Goal: Task Accomplishment & Management: Complete application form

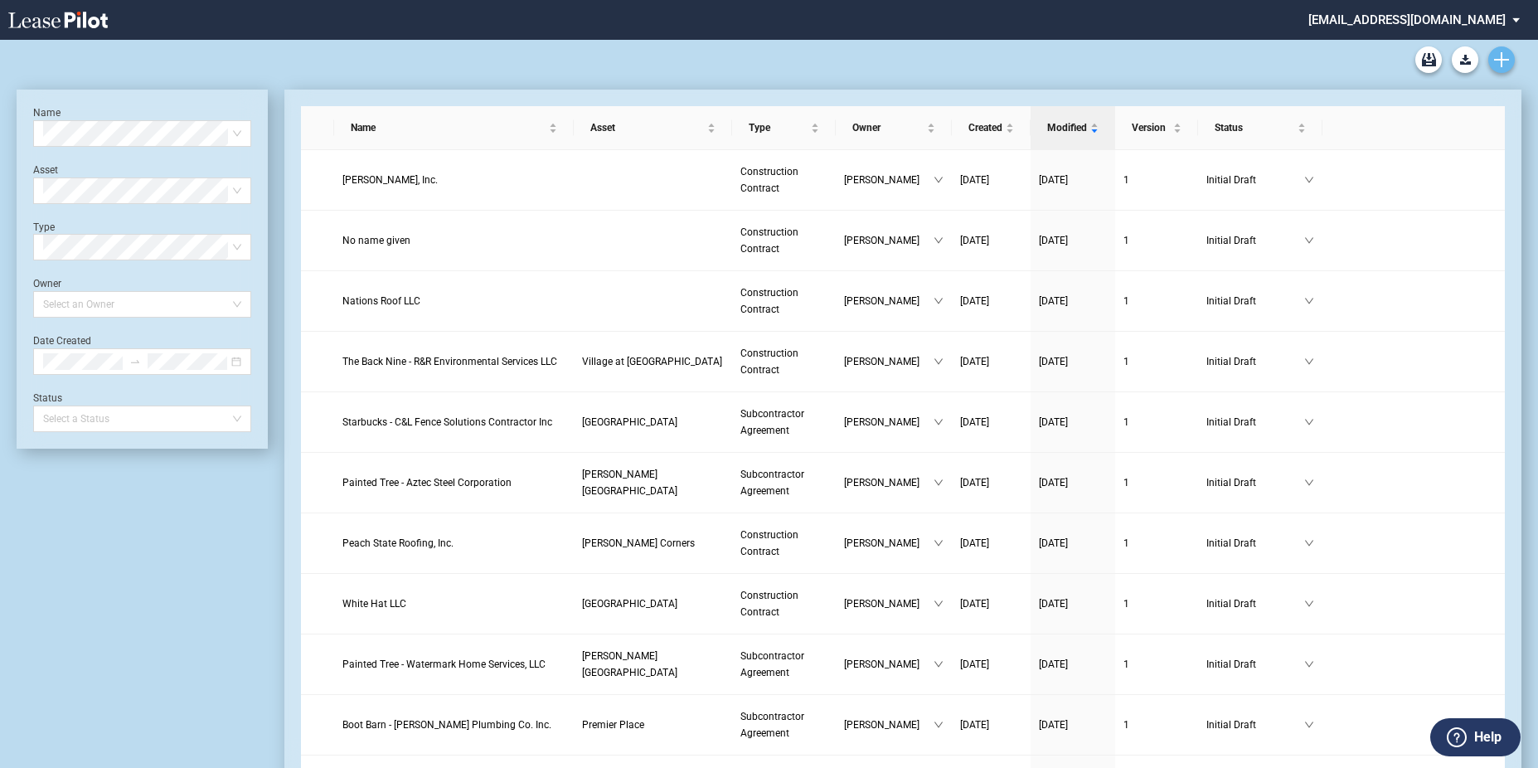
click at [1504, 59] on use "Create new document" at bounding box center [1501, 59] width 15 height 15
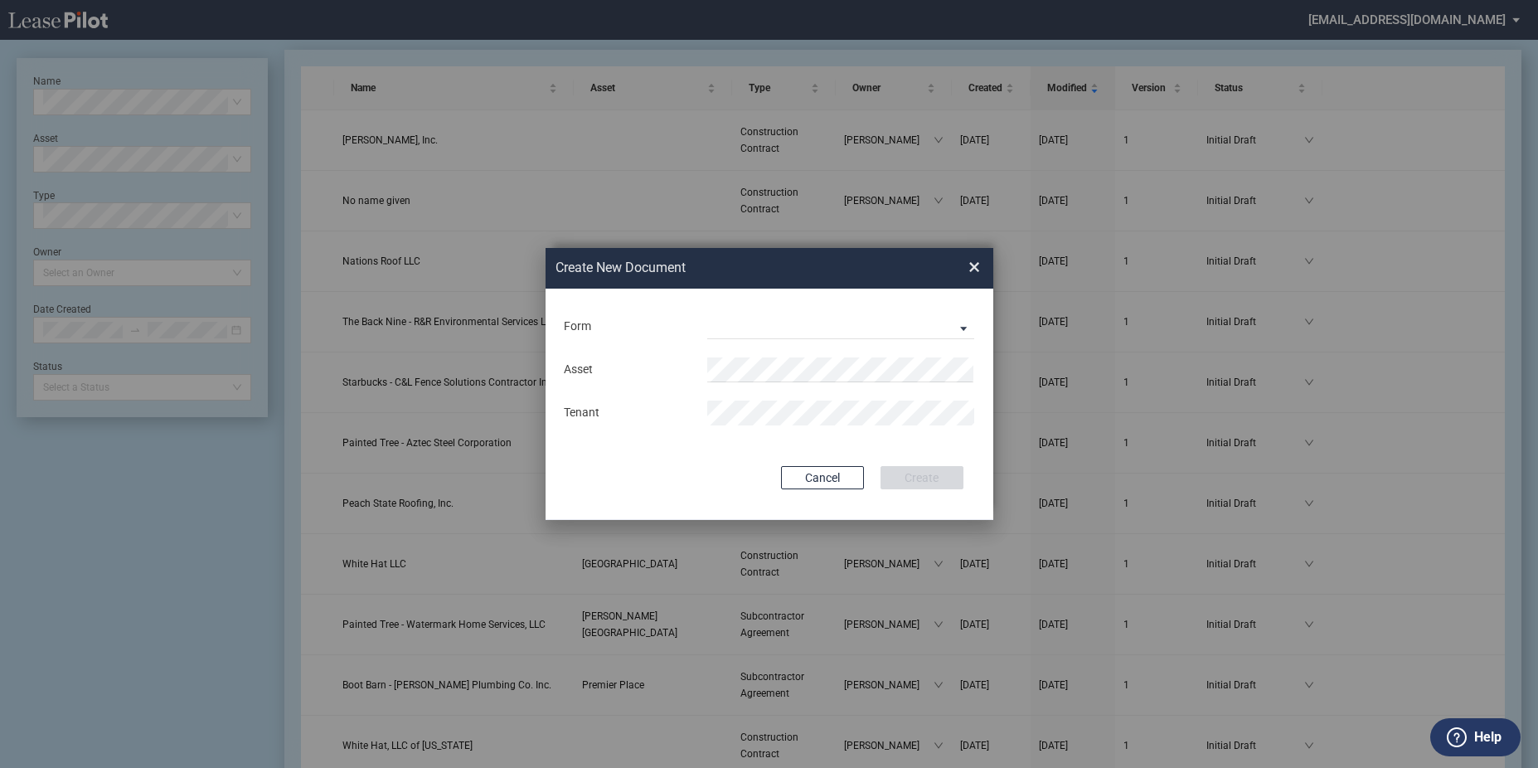
click at [911, 307] on div "Form Construction Contract Subcontractor Agreement" at bounding box center [769, 326] width 415 height 43
click at [917, 328] on md-select "Construction Contract Subcontractor Agreement" at bounding box center [841, 326] width 268 height 25
click at [882, 359] on md-option "Subcontractor Agreement" at bounding box center [842, 367] width 294 height 40
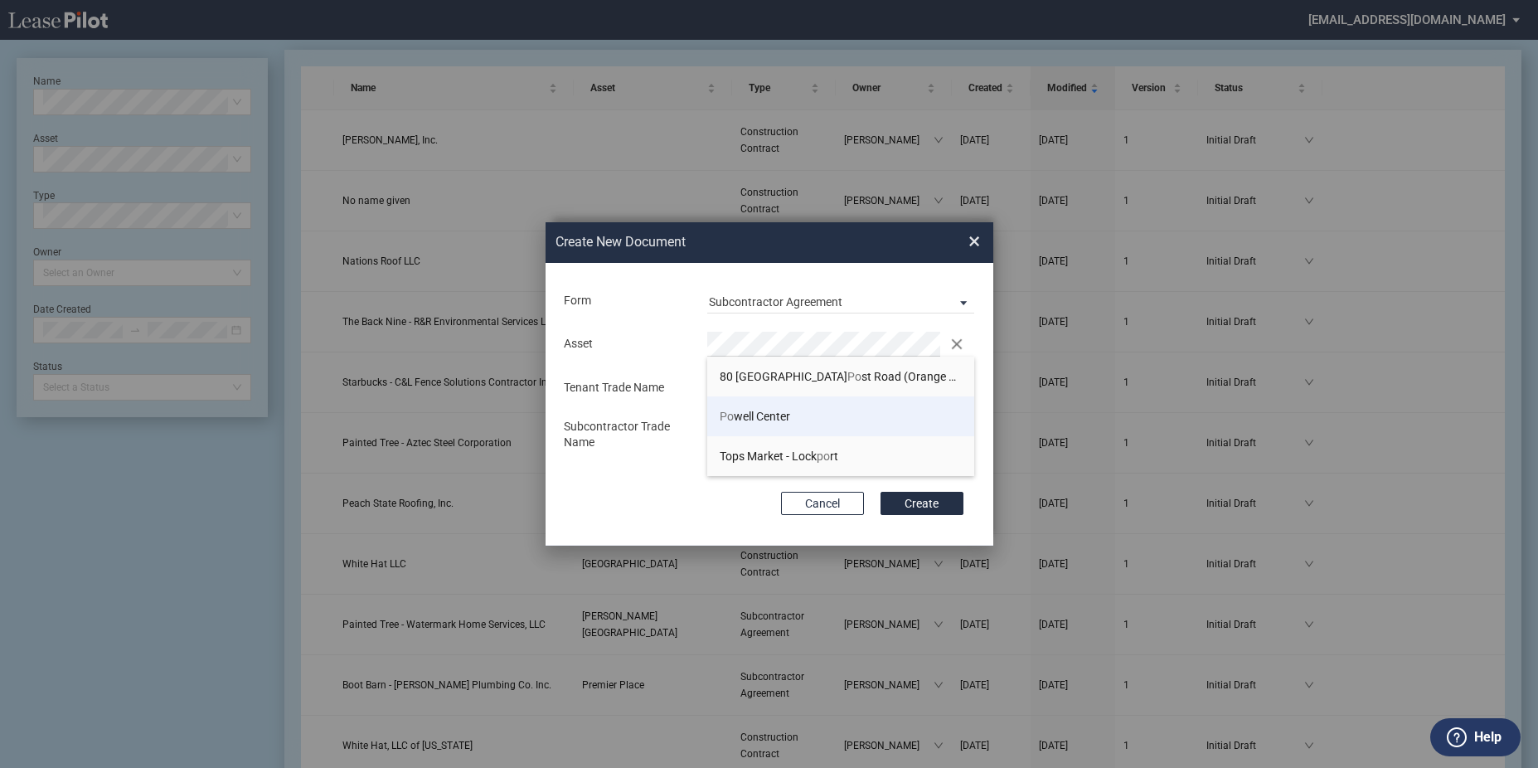
click at [799, 418] on li "Po well Center" at bounding box center [841, 416] width 268 height 40
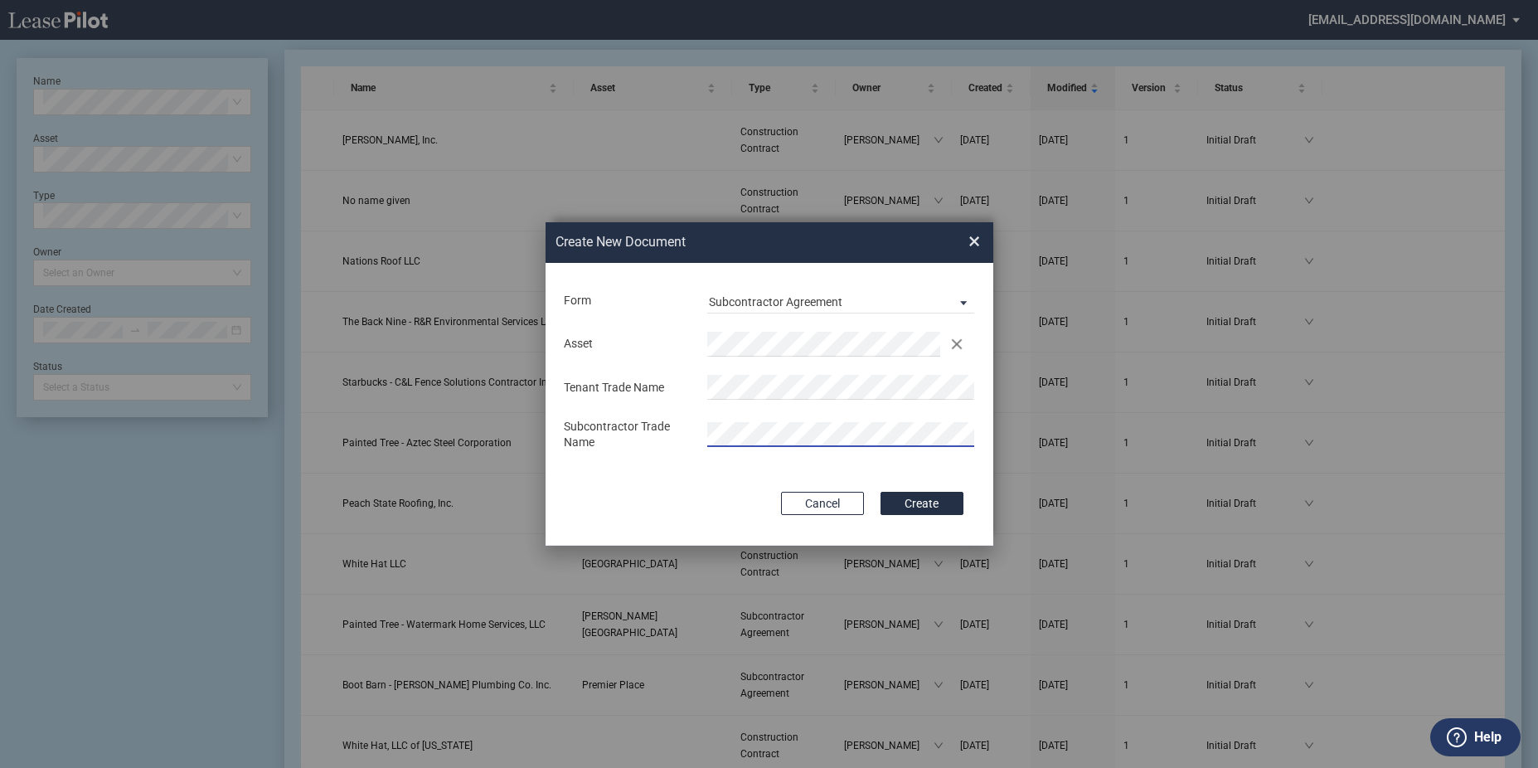
click at [881, 492] on button "Create" at bounding box center [922, 503] width 83 height 23
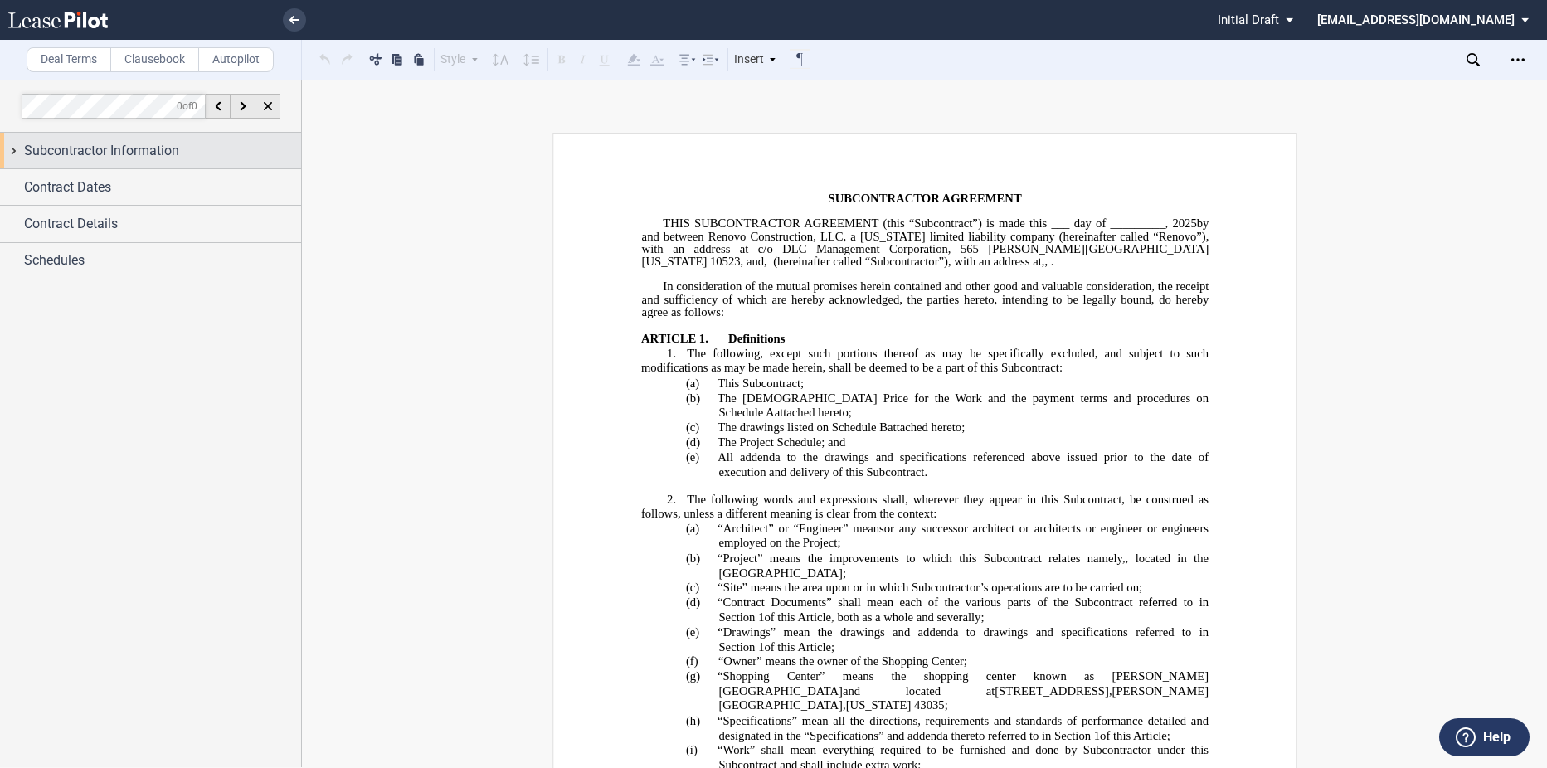
click at [154, 165] on div "Subcontractor Information" at bounding box center [150, 151] width 301 height 36
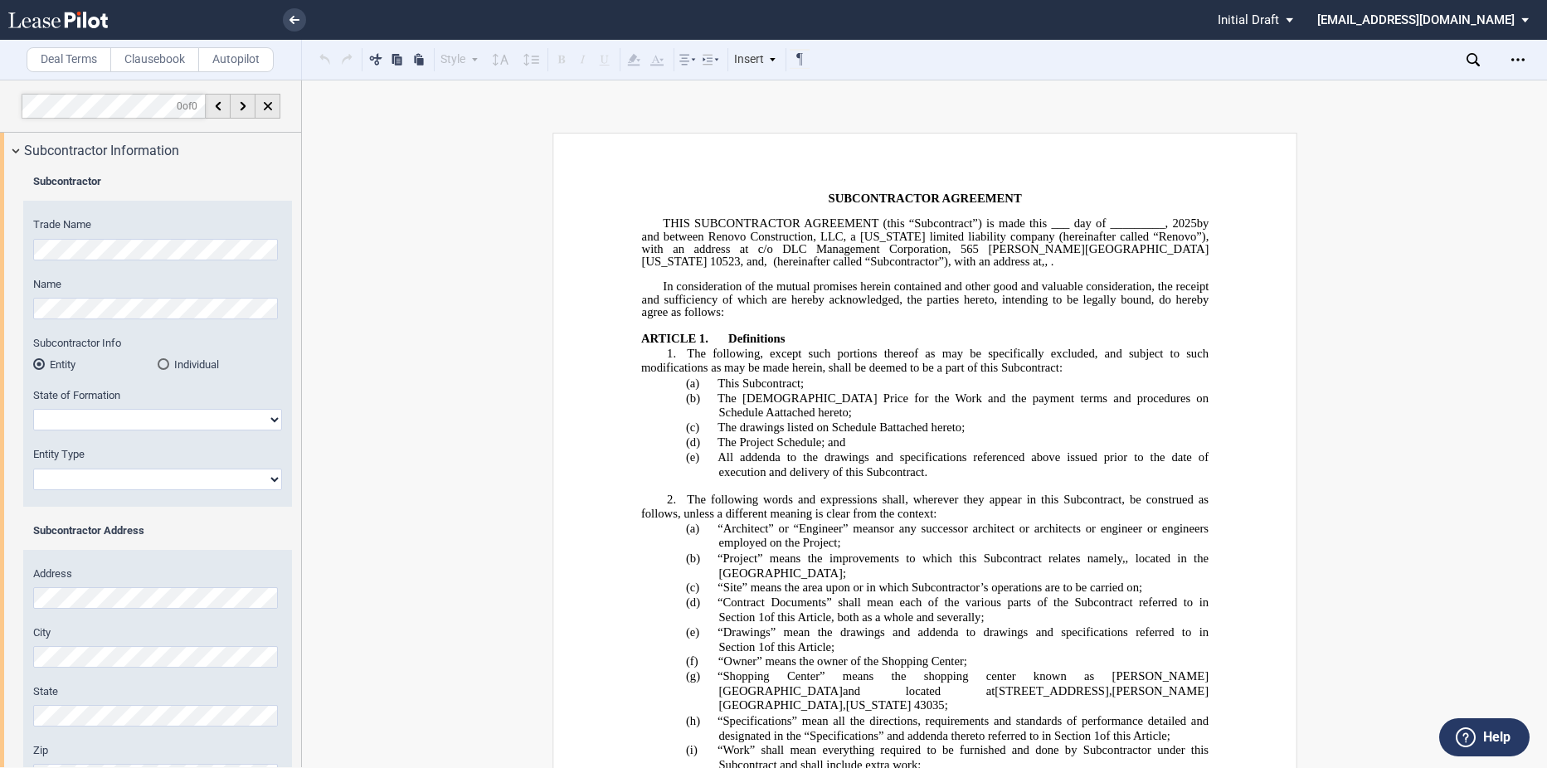
click at [0, 236] on html ".bocls-1{fill:#26354a;fill-rule:evenodd} Loading... × Pending... Pending... Ini…" at bounding box center [773, 384] width 1547 height 768
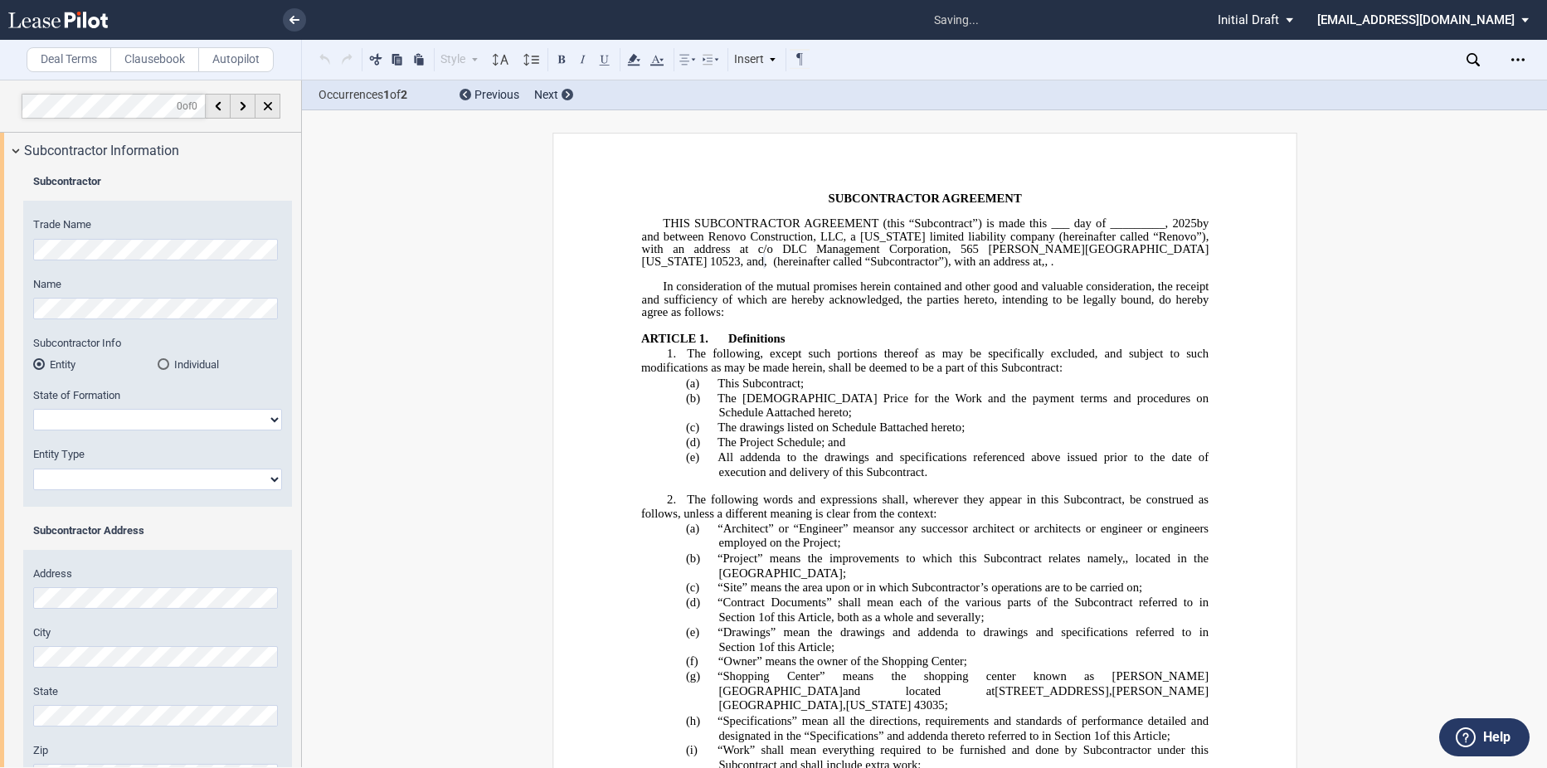
click at [170, 418] on select "[US_STATE] [US_STATE] [US_STATE] [US_STATE] [US_STATE] [US_STATE] [US_STATE] [U…" at bounding box center [157, 420] width 249 height 22
select select "[US_STATE]"
click at [33, 409] on select "[US_STATE] [US_STATE] [US_STATE] [US_STATE] [US_STATE] [US_STATE] [US_STATE] [U…" at bounding box center [157, 420] width 249 height 22
click at [152, 469] on select "Corporation Limited Liability Company General Partnership Limited Partnership O…" at bounding box center [157, 480] width 249 height 22
select select "Limited Liability Company"
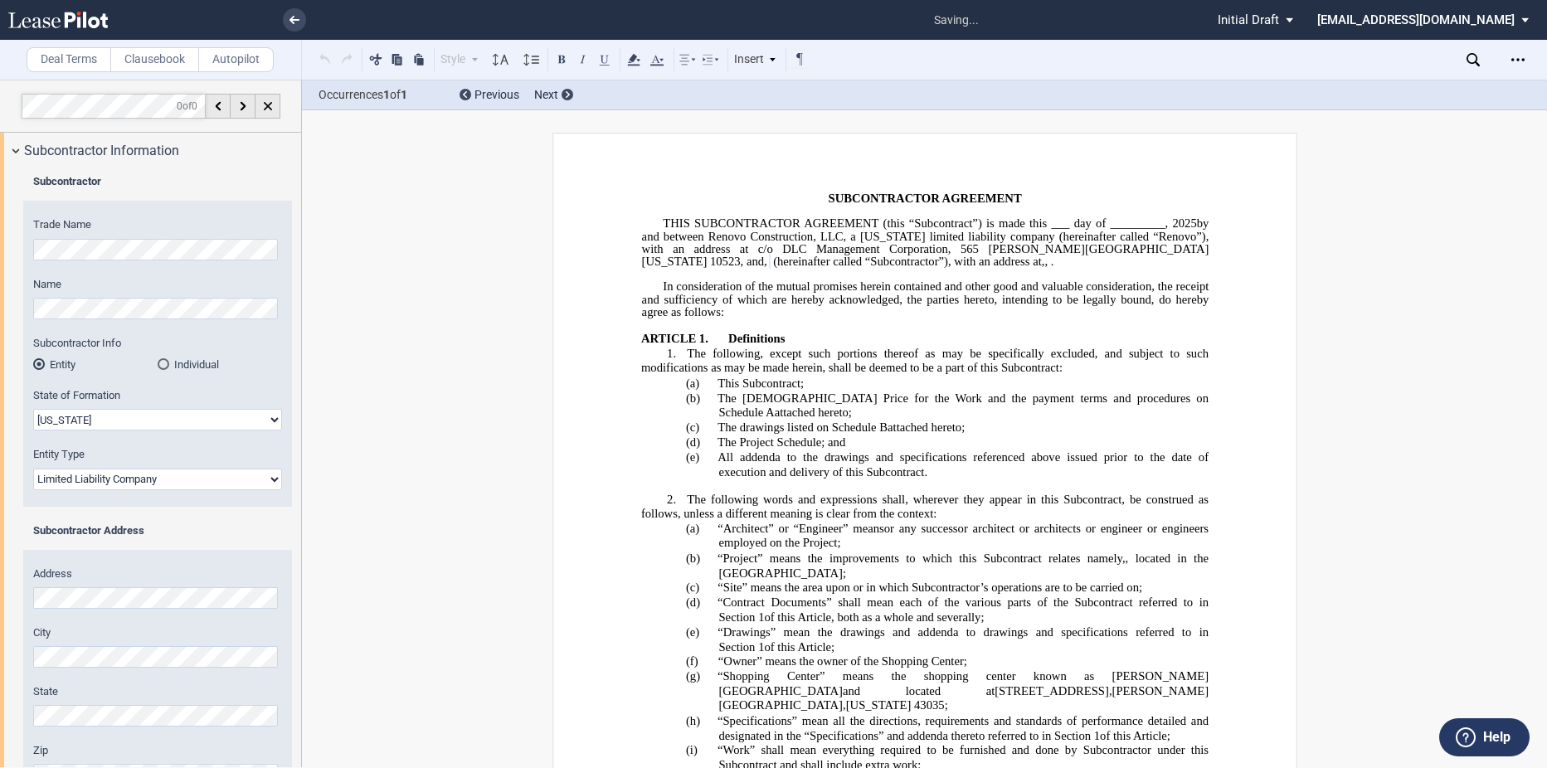
click at [33, 469] on select "Corporation Limited Liability Company General Partnership Limited Partnership O…" at bounding box center [157, 480] width 249 height 22
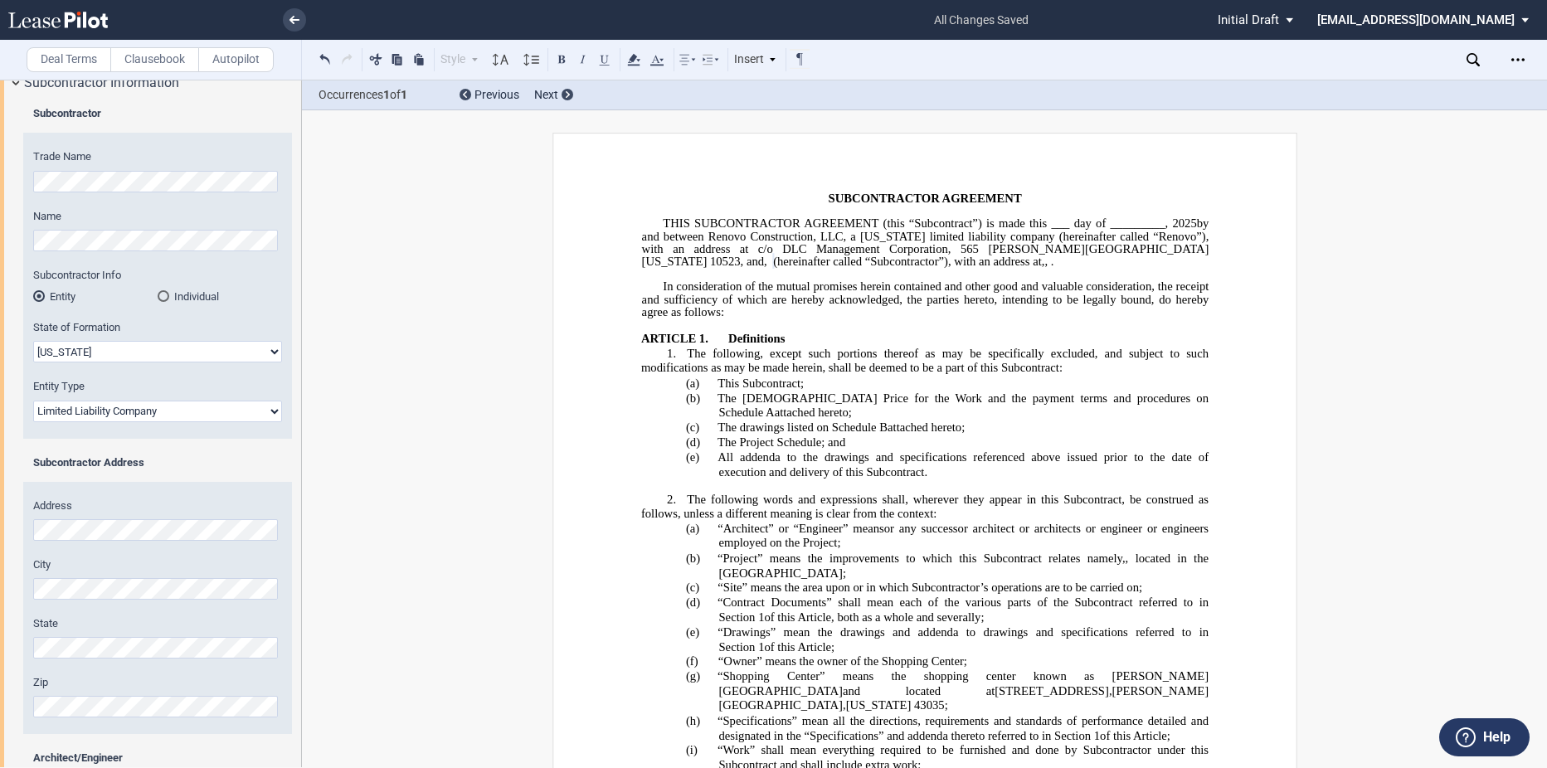
scroll to position [166, 0]
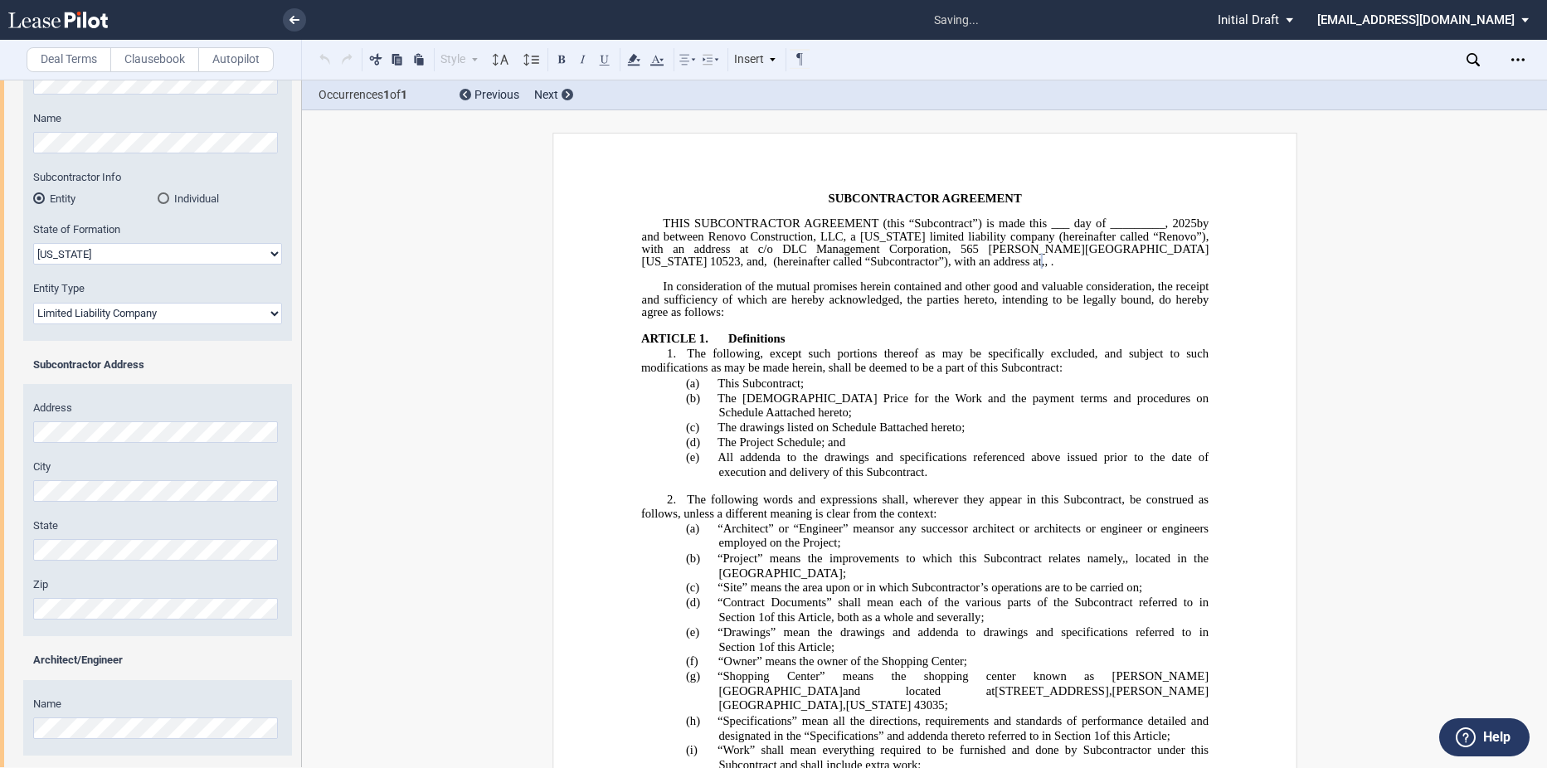
click at [171, 450] on div "Address City State Zip" at bounding box center [157, 519] width 269 height 236
click at [64, 562] on div "Address City State Zip" at bounding box center [157, 519] width 269 height 236
click at [207, 460] on label "City" at bounding box center [157, 466] width 249 height 15
click at [182, 625] on div "Address City State Zip" at bounding box center [157, 519] width 269 height 236
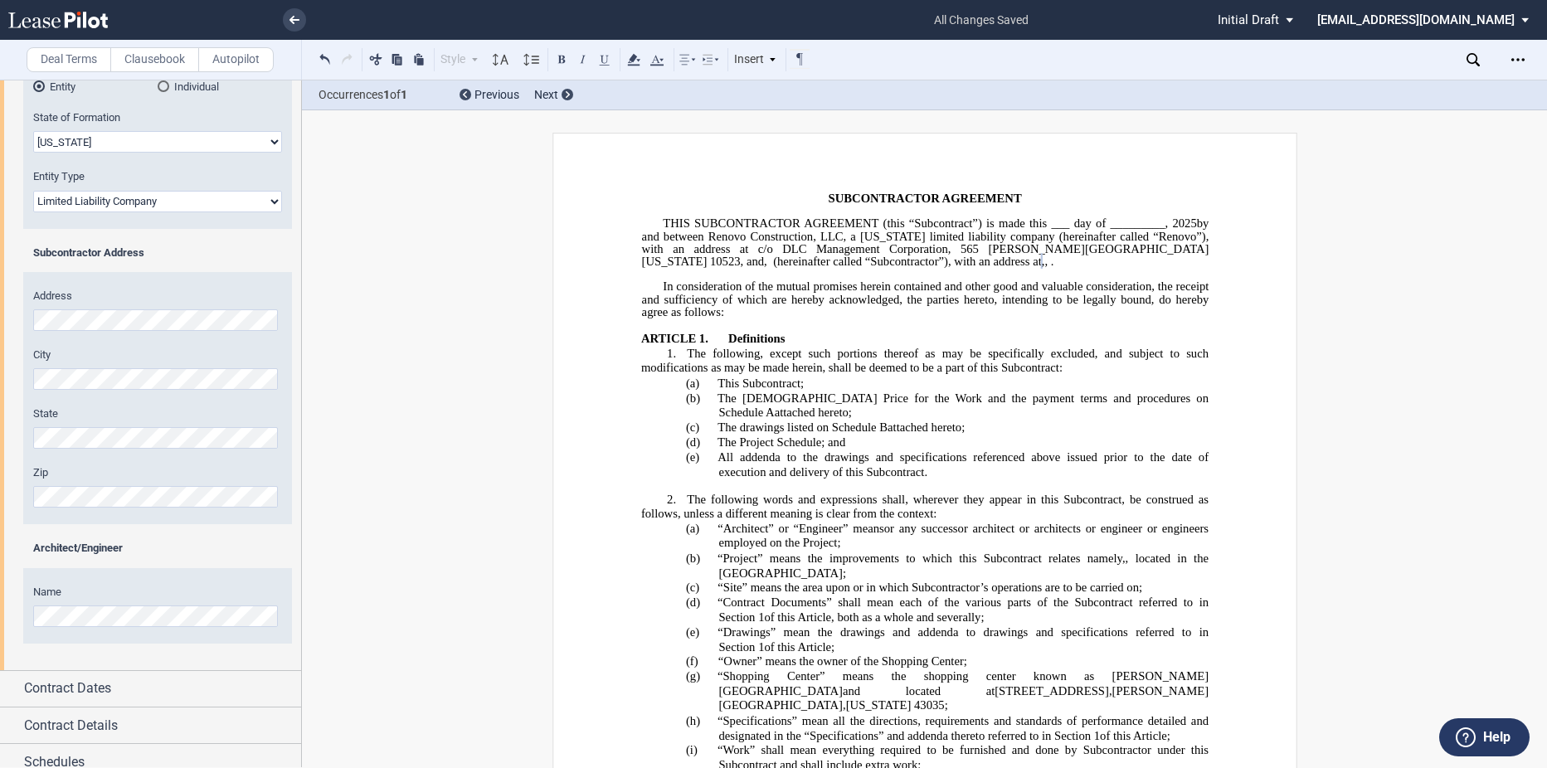
scroll to position [291, 0]
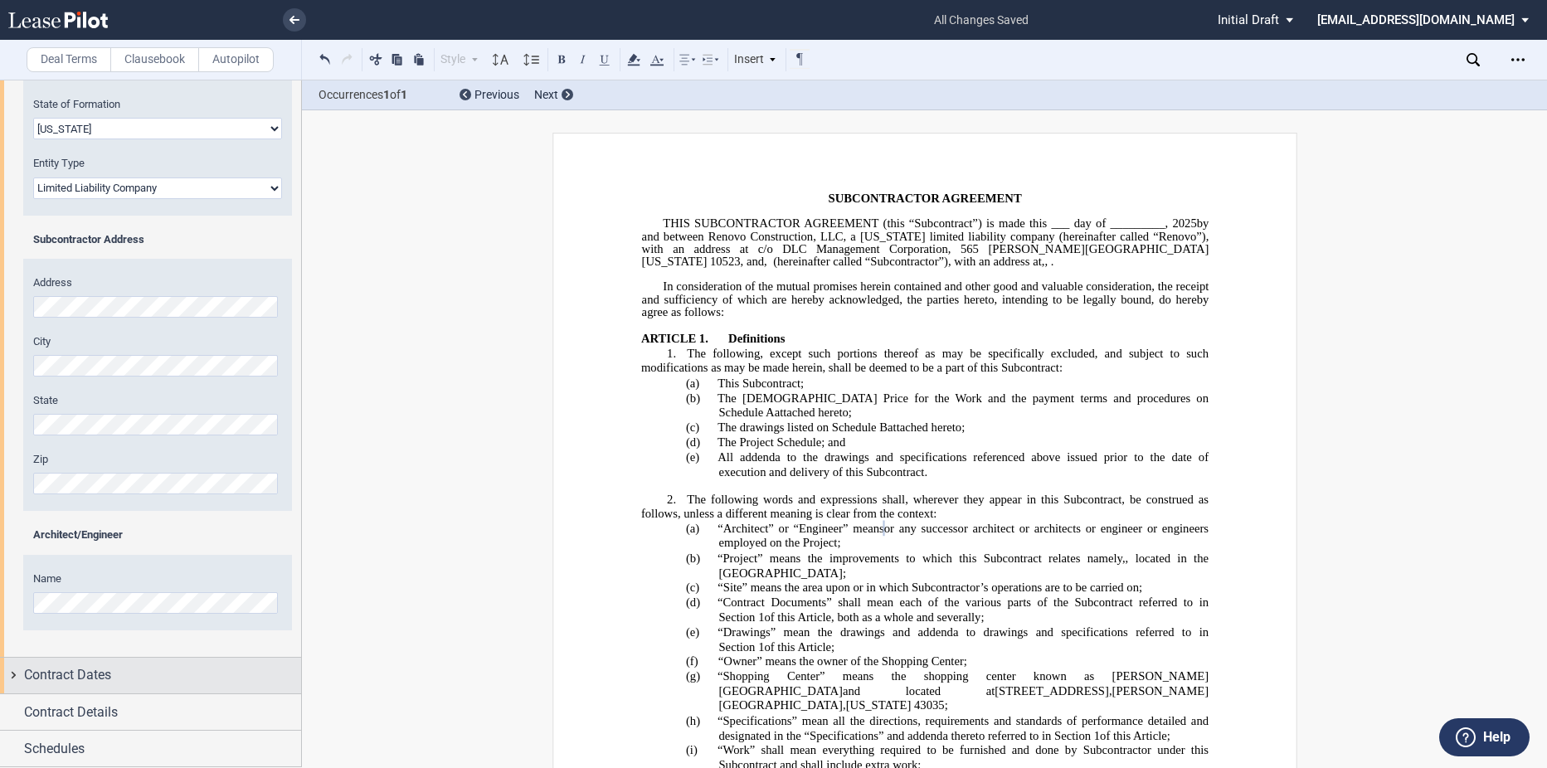
click at [125, 674] on div "Contract Dates" at bounding box center [162, 675] width 277 height 20
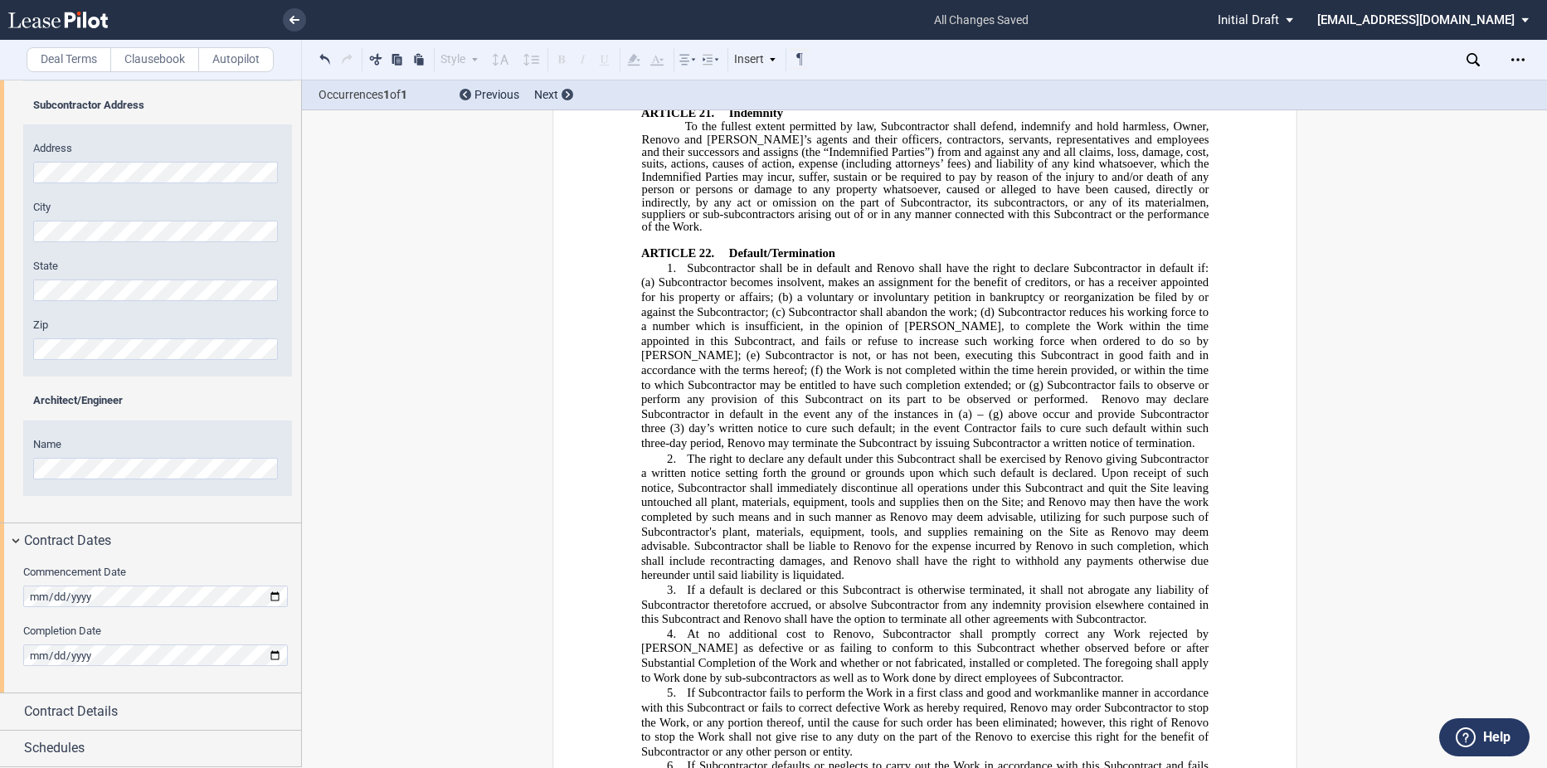
scroll to position [10891, 0]
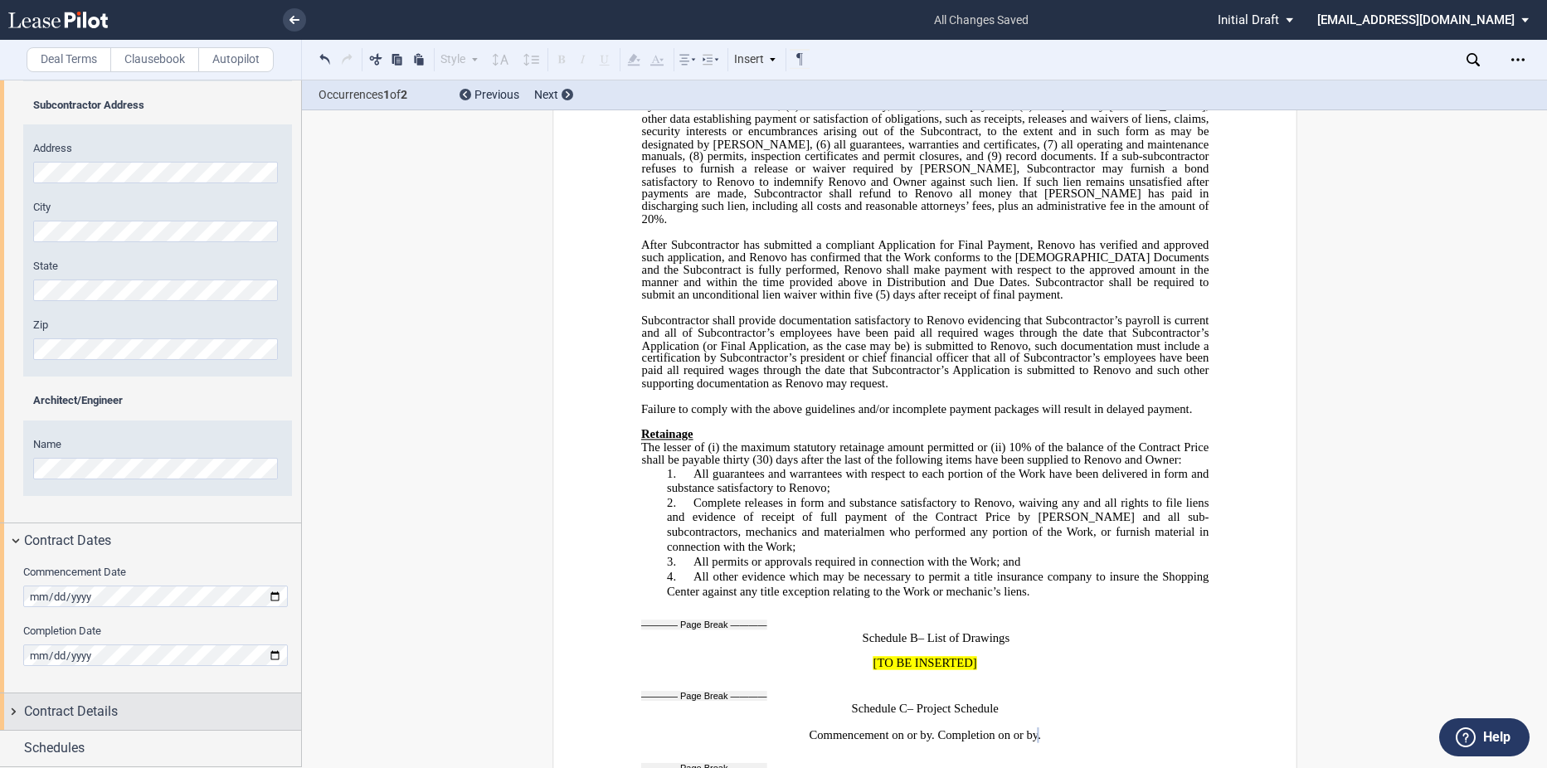
click at [119, 705] on div "Contract Details" at bounding box center [162, 712] width 277 height 20
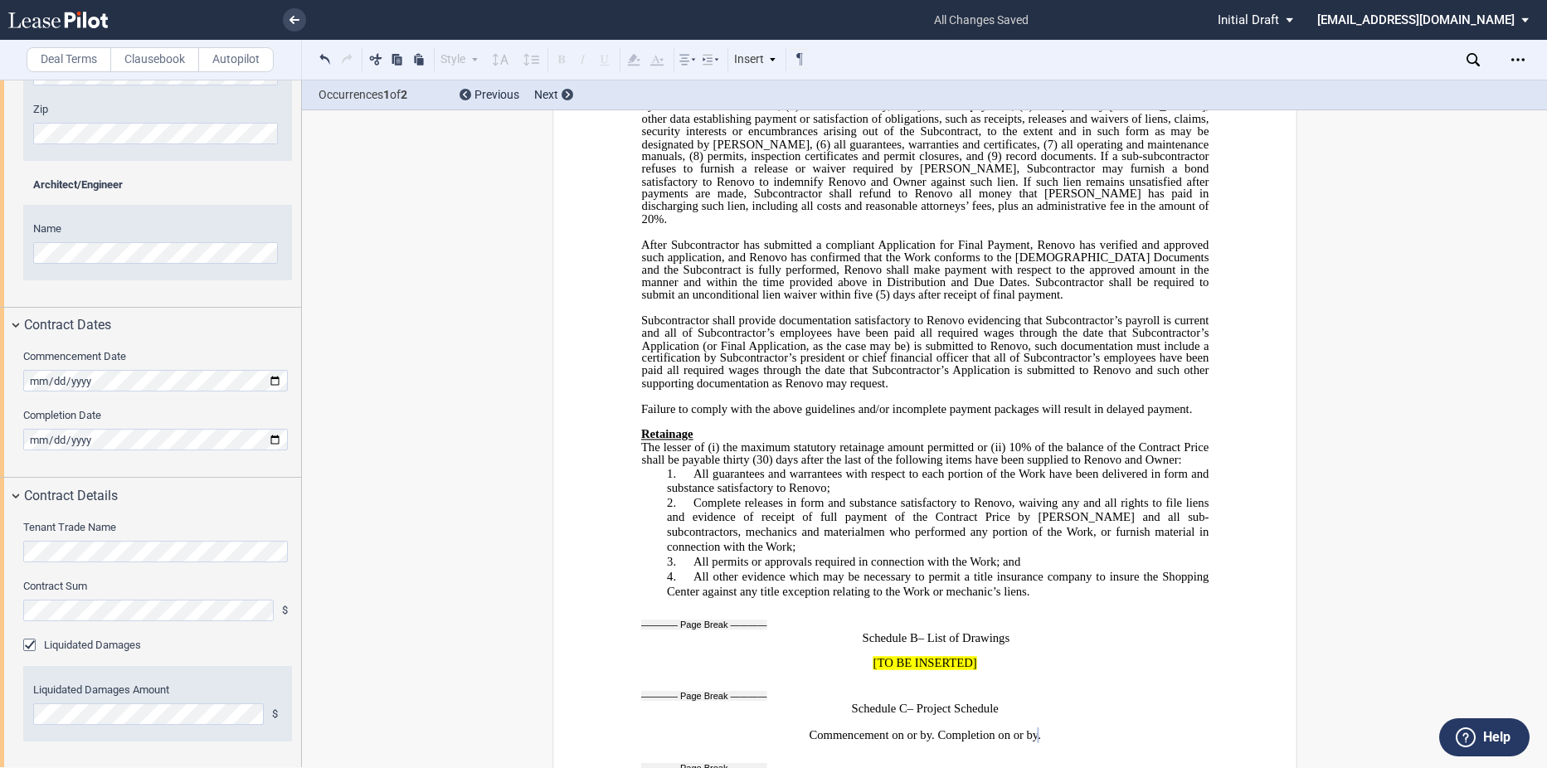
scroll to position [679, 0]
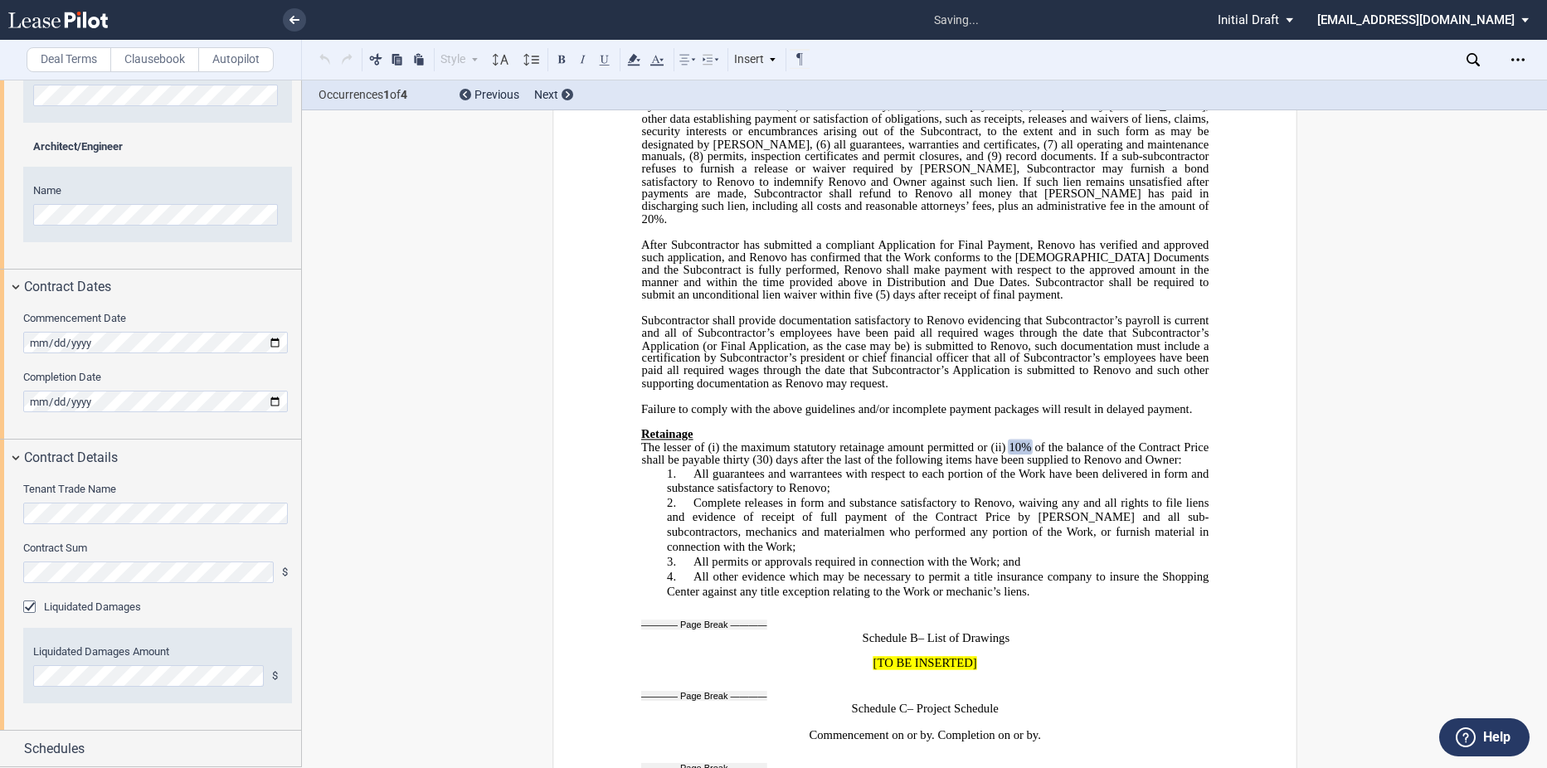
click at [178, 592] on div "Tenant Trade Name Contract Sum $ Liquidated Damages Liquidated Damages Amount $" at bounding box center [150, 603] width 301 height 255
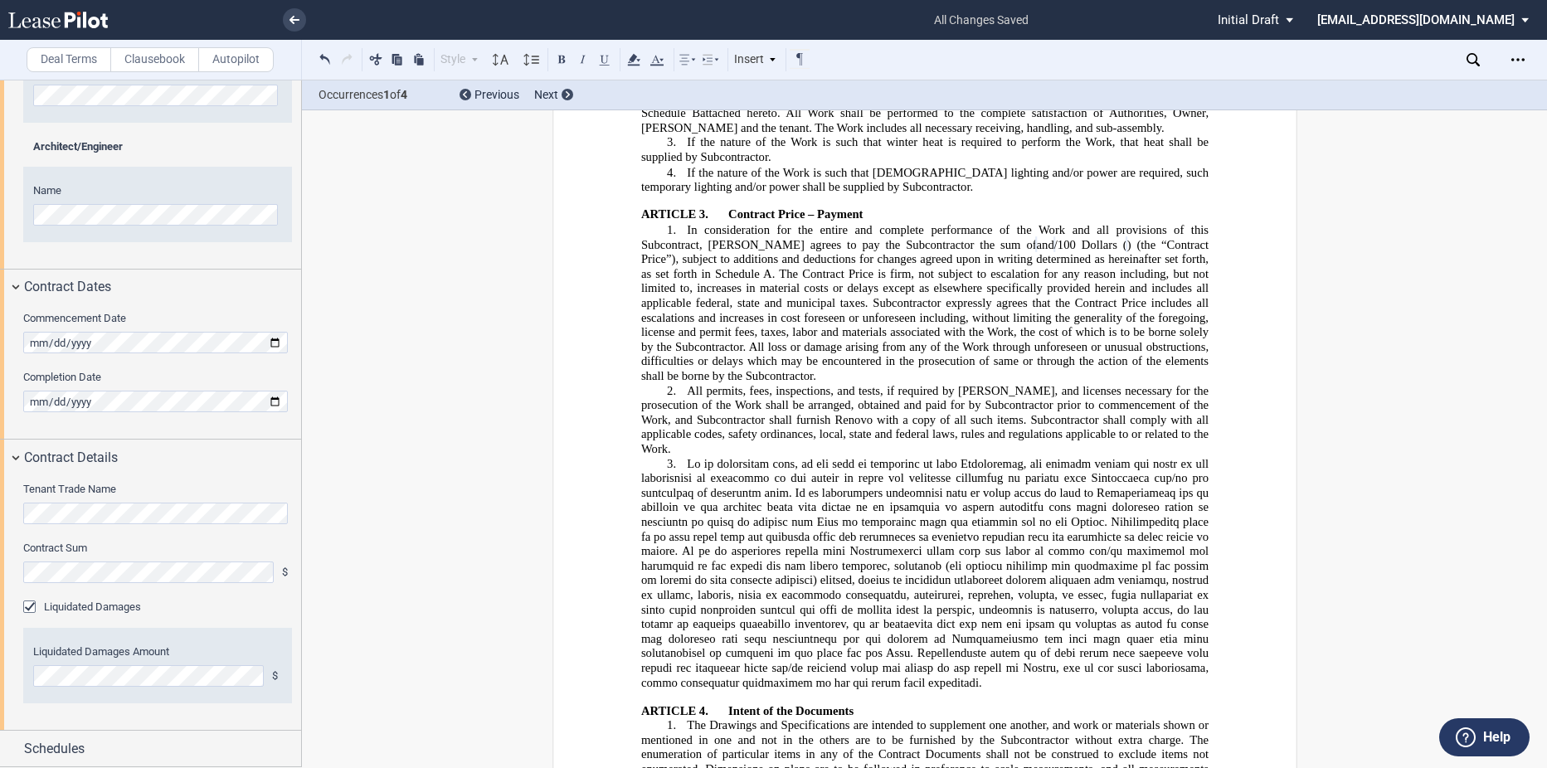
scroll to position [829, 0]
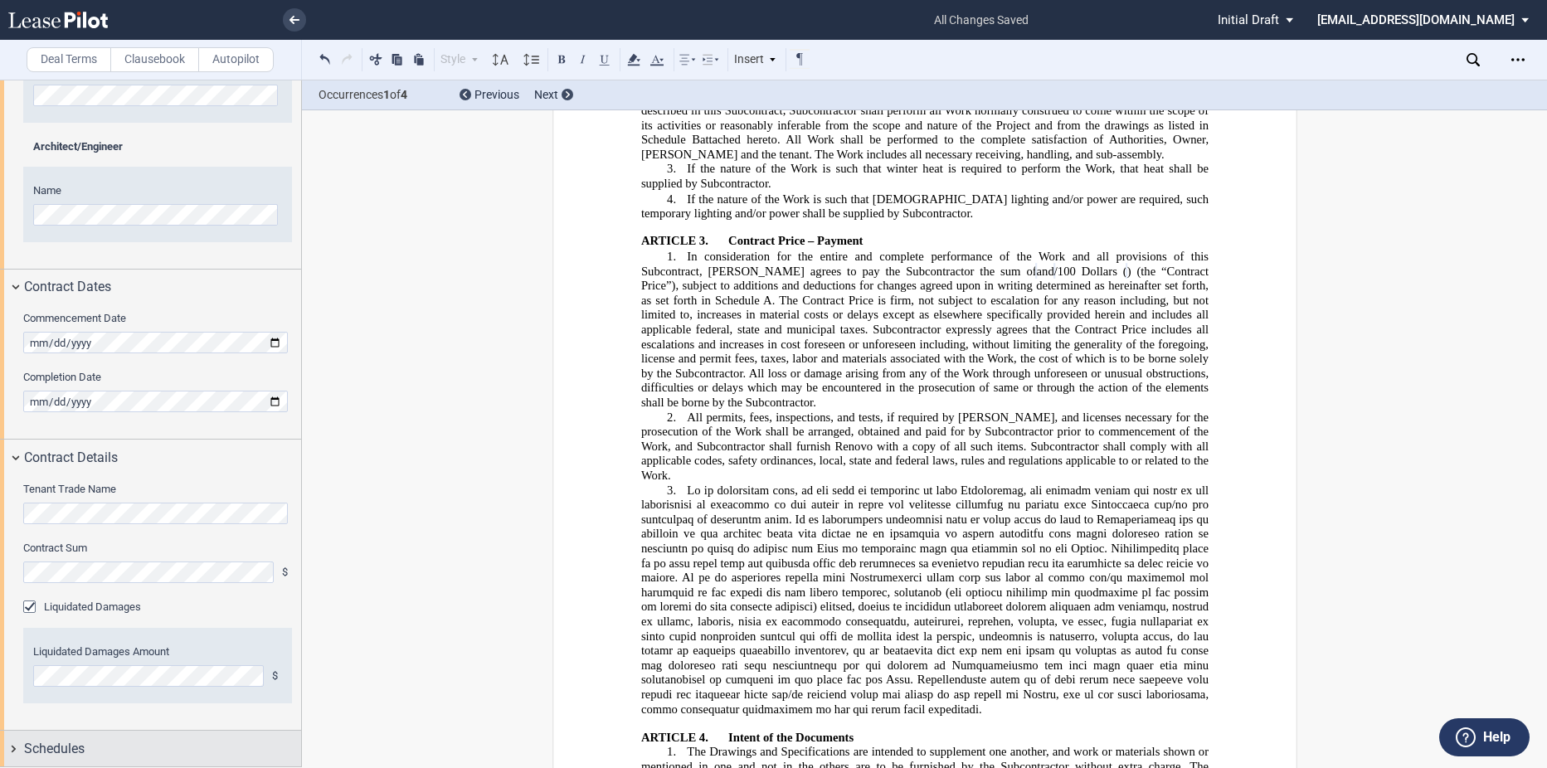
click at [99, 748] on div "Schedules" at bounding box center [162, 749] width 277 height 20
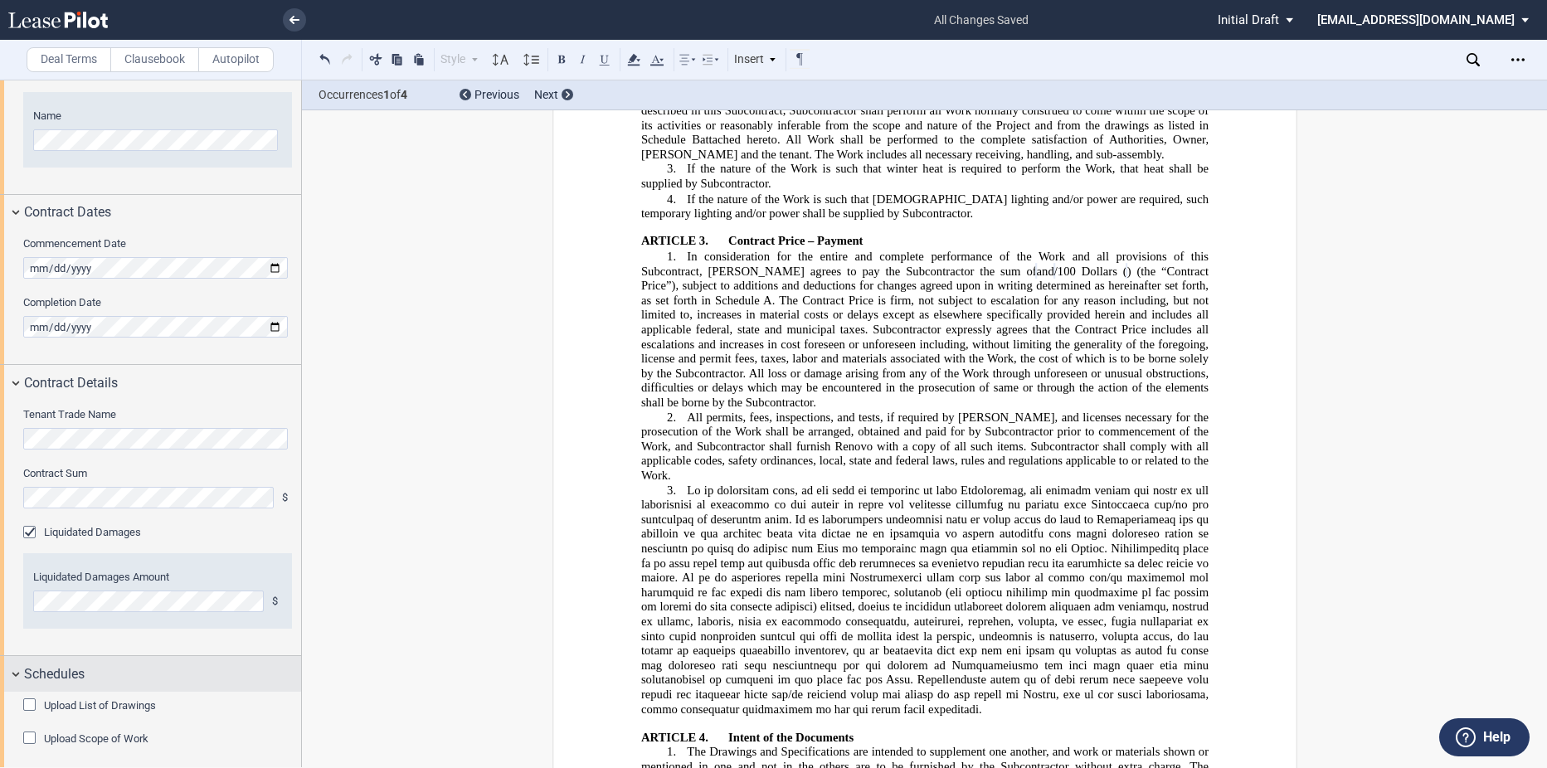
scroll to position [761, 0]
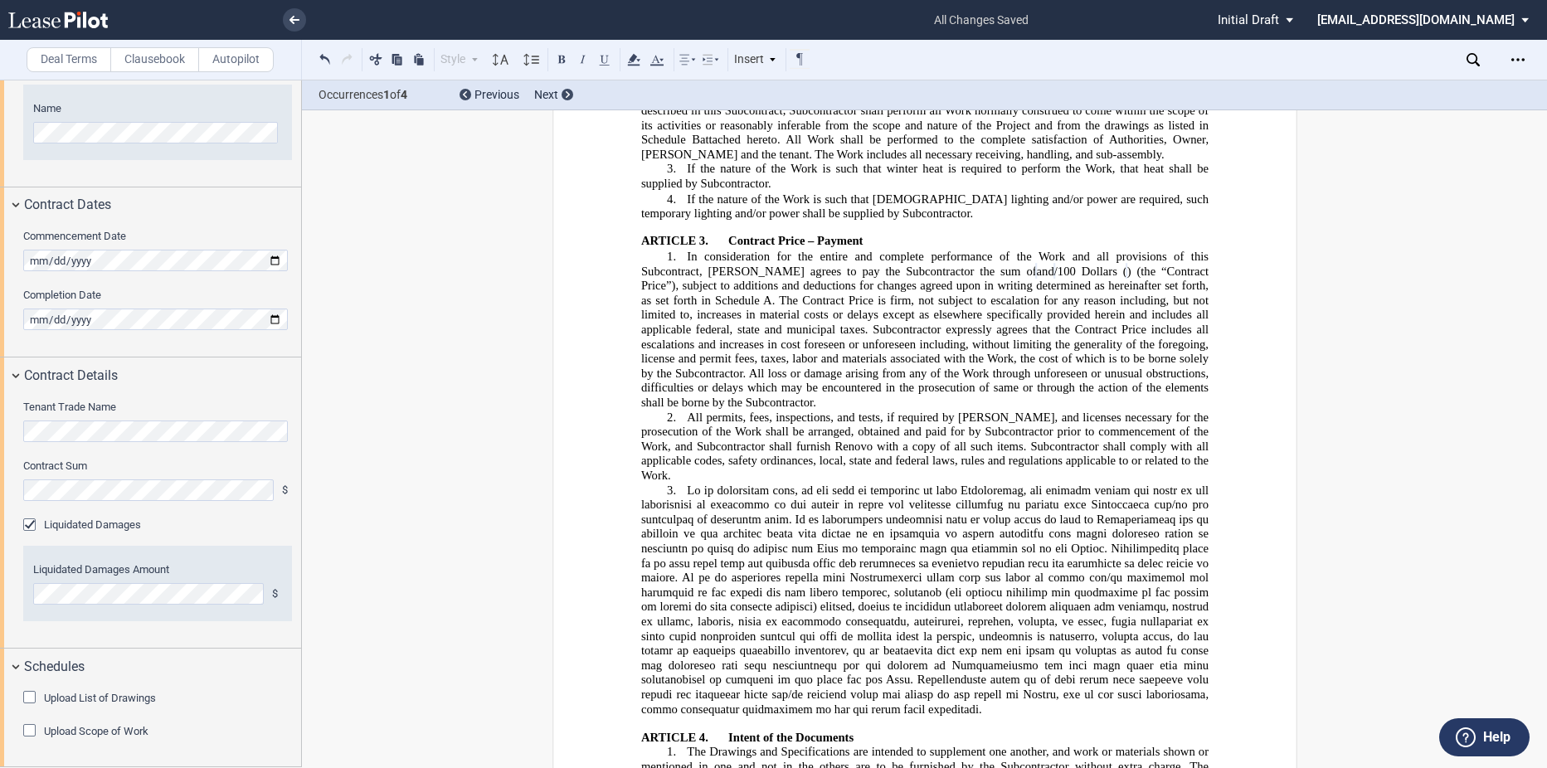
click at [37, 697] on div "Upload List of Drawings" at bounding box center [31, 699] width 17 height 17
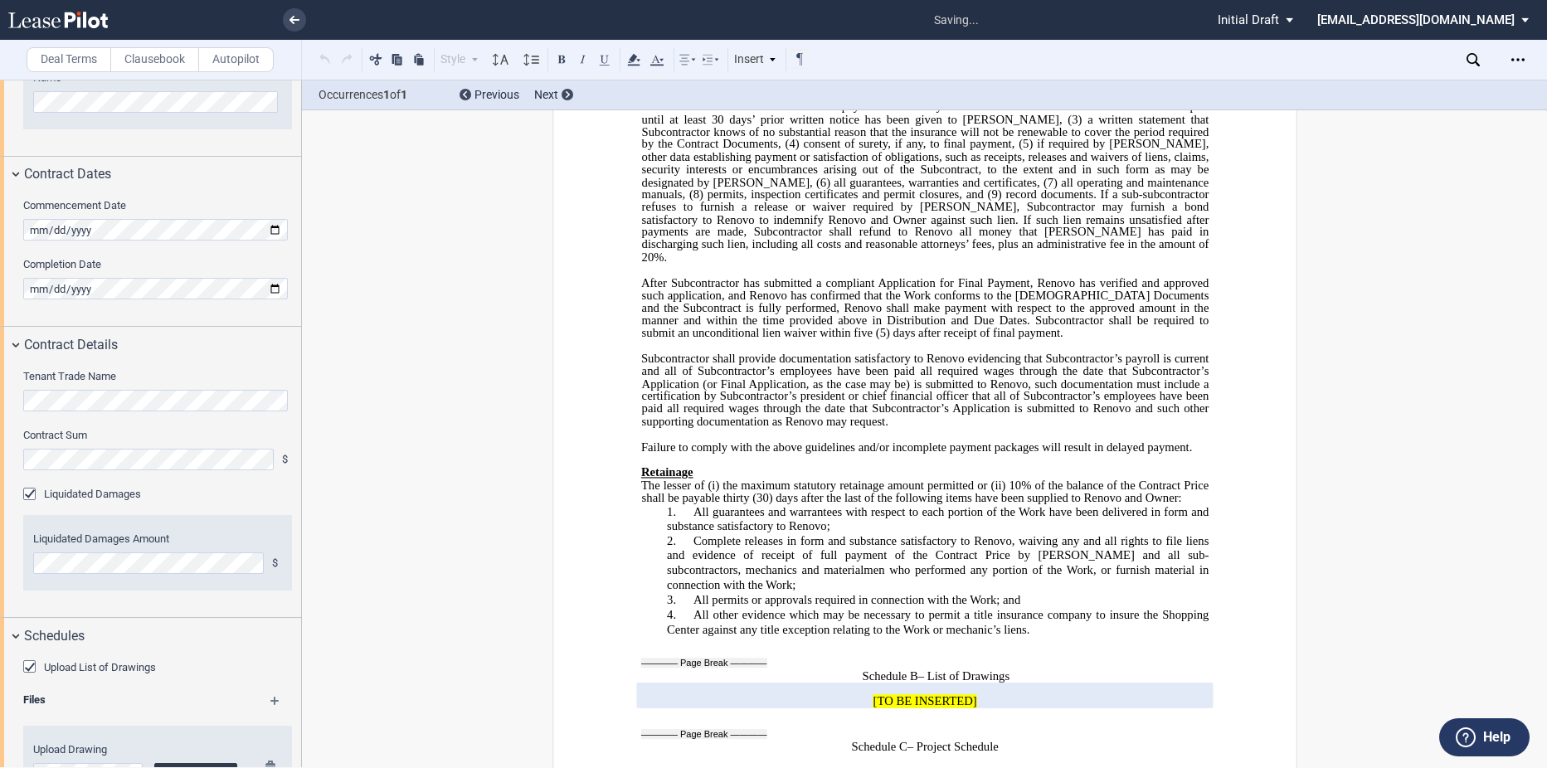
scroll to position [907, 0]
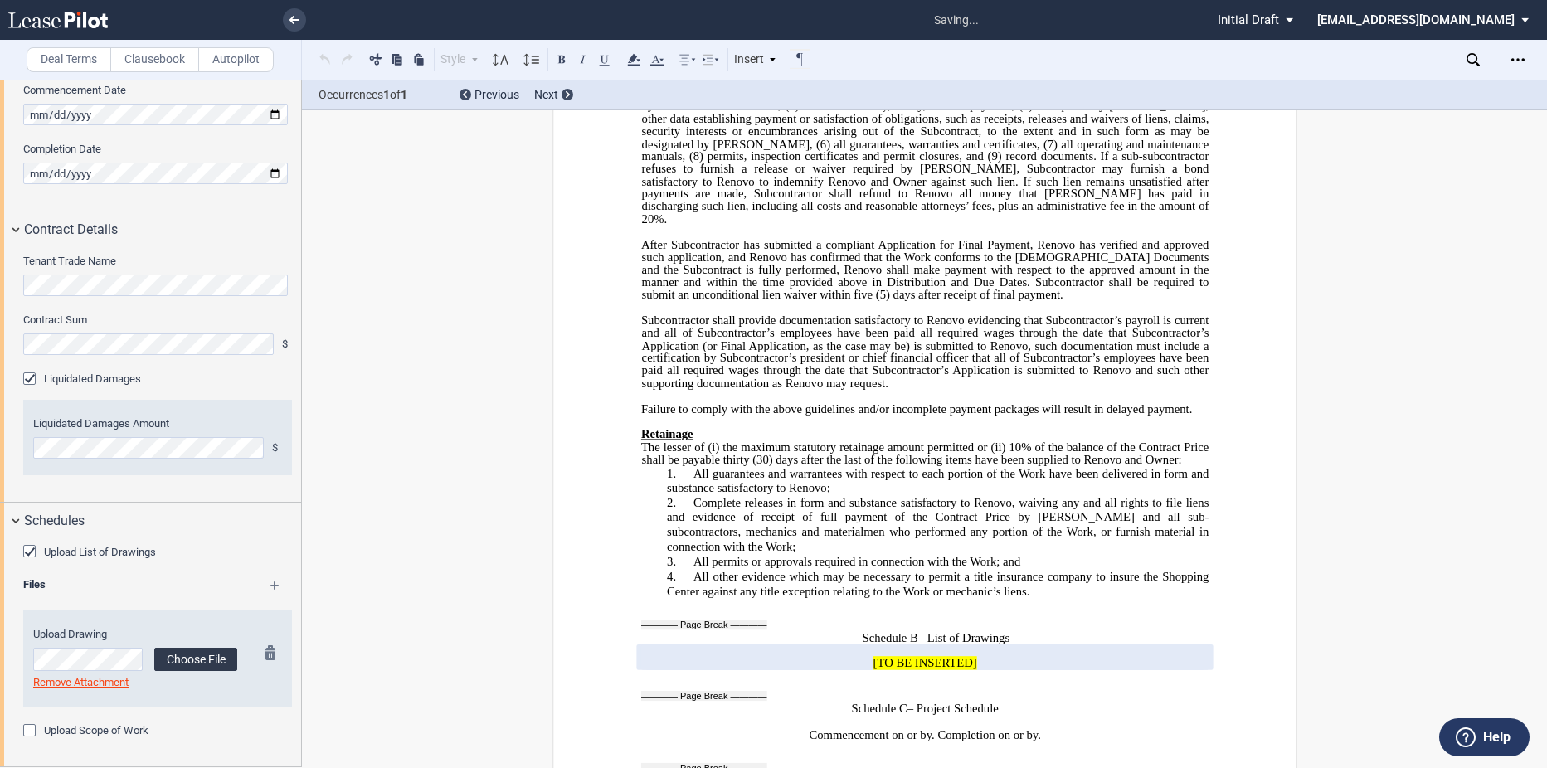
click at [207, 663] on label "Choose File" at bounding box center [195, 659] width 83 height 23
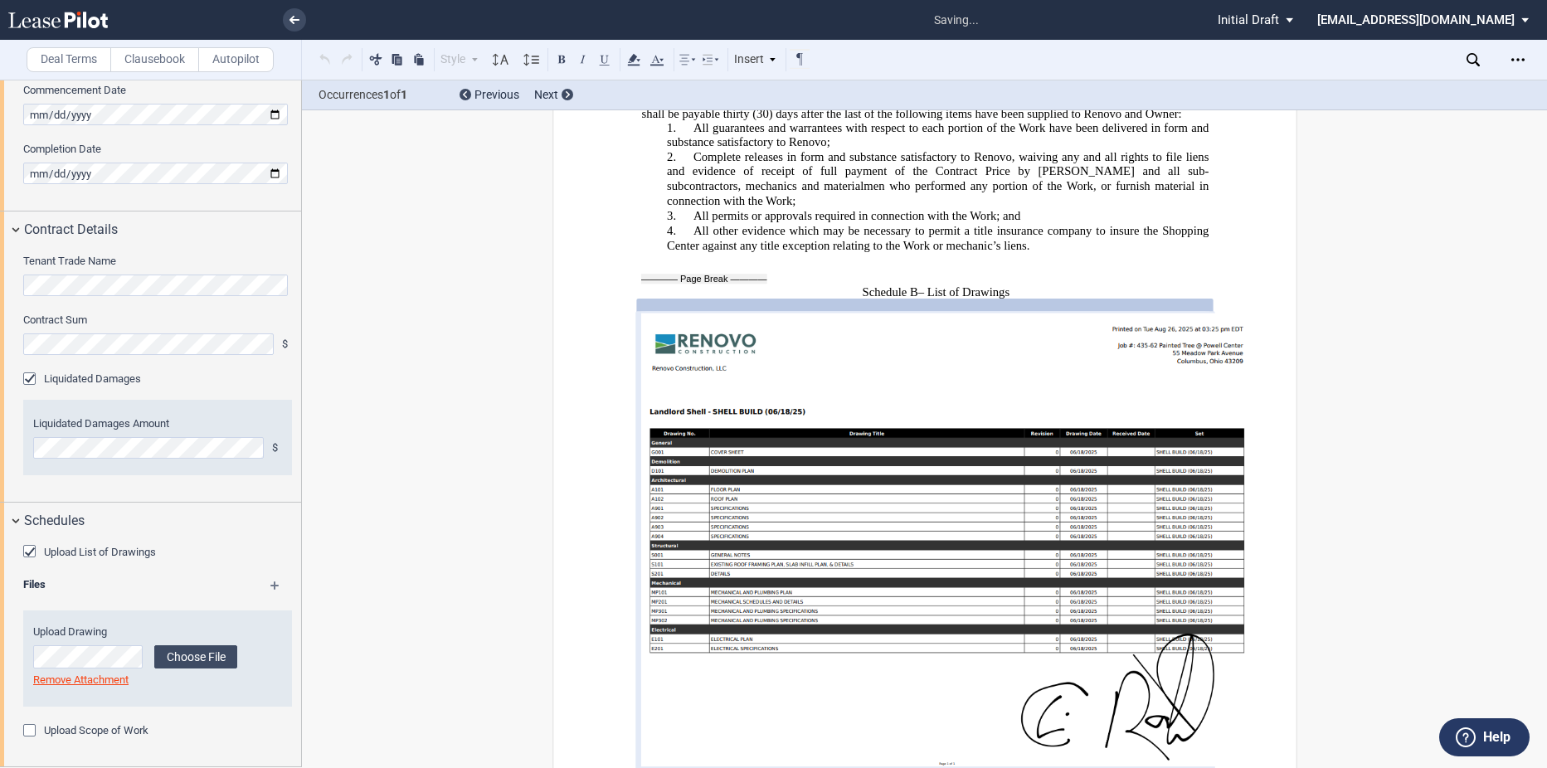
click at [111, 727] on label "Upload Scope of Work" at bounding box center [96, 730] width 104 height 15
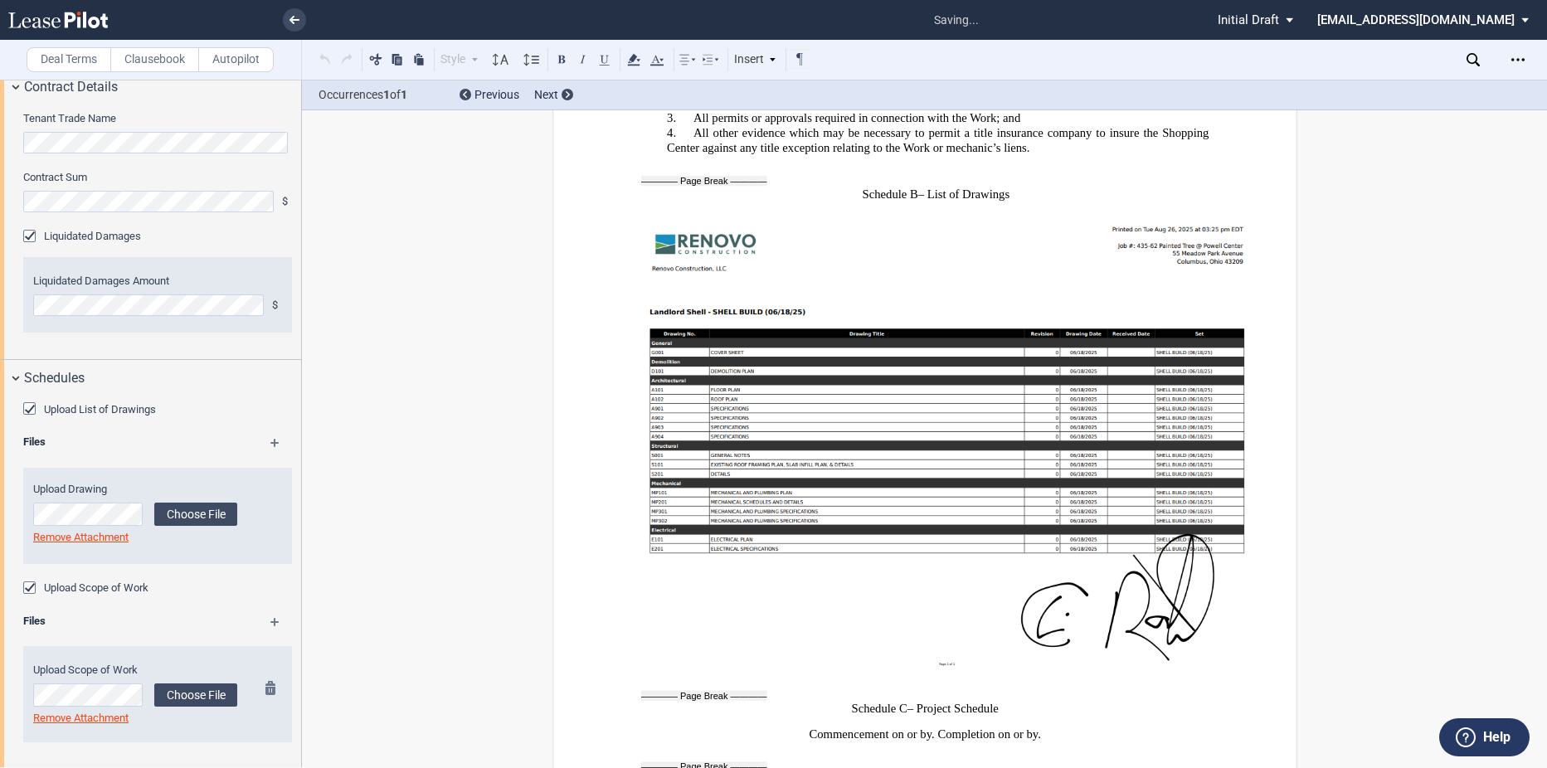
scroll to position [1052, 0]
click at [275, 616] on md-icon at bounding box center [282, 625] width 24 height 20
click at [272, 617] on md-icon at bounding box center [282, 625] width 24 height 20
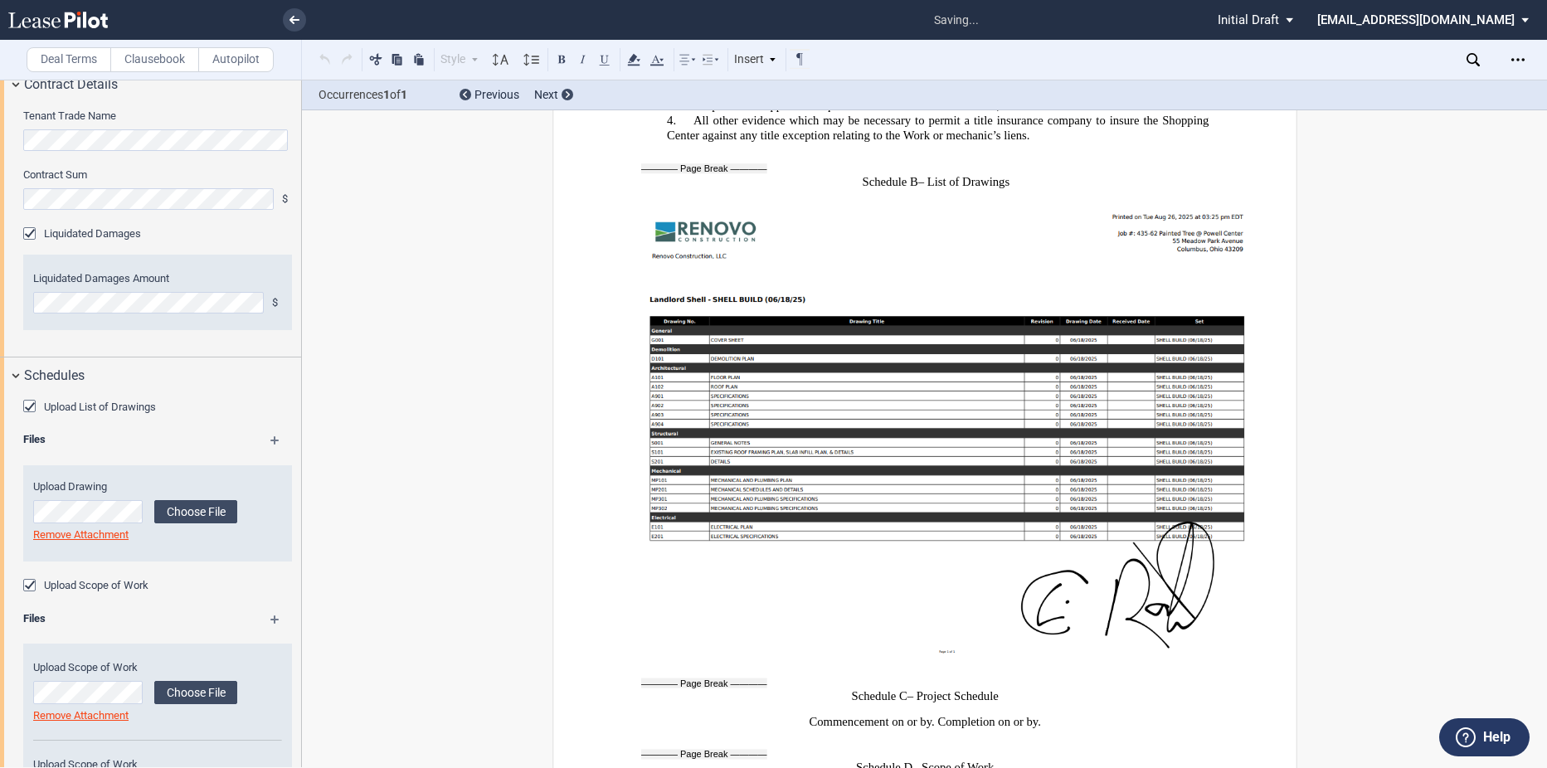
click at [272, 617] on md-icon at bounding box center [282, 625] width 24 height 20
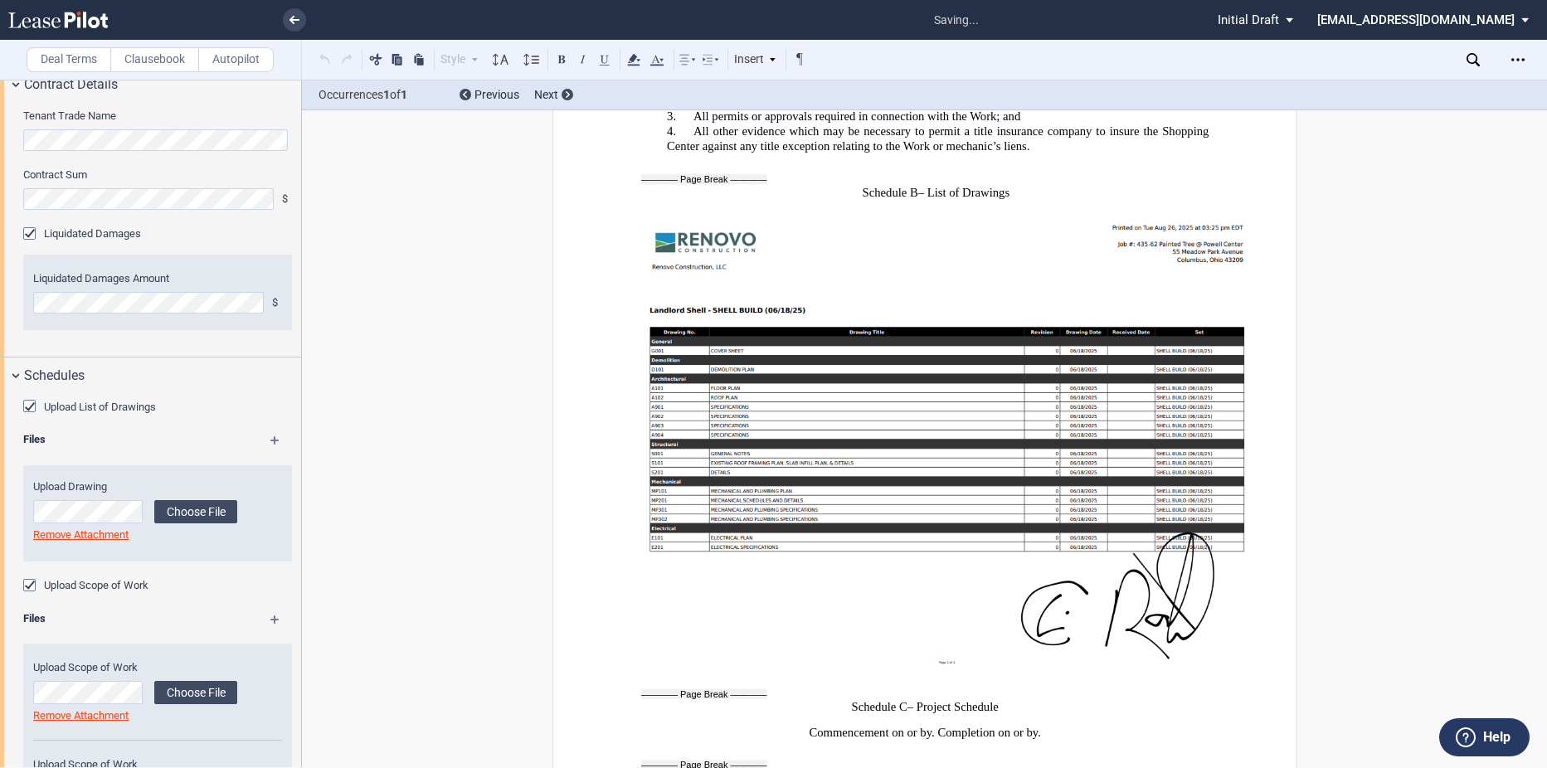
click at [272, 617] on md-icon at bounding box center [282, 625] width 24 height 20
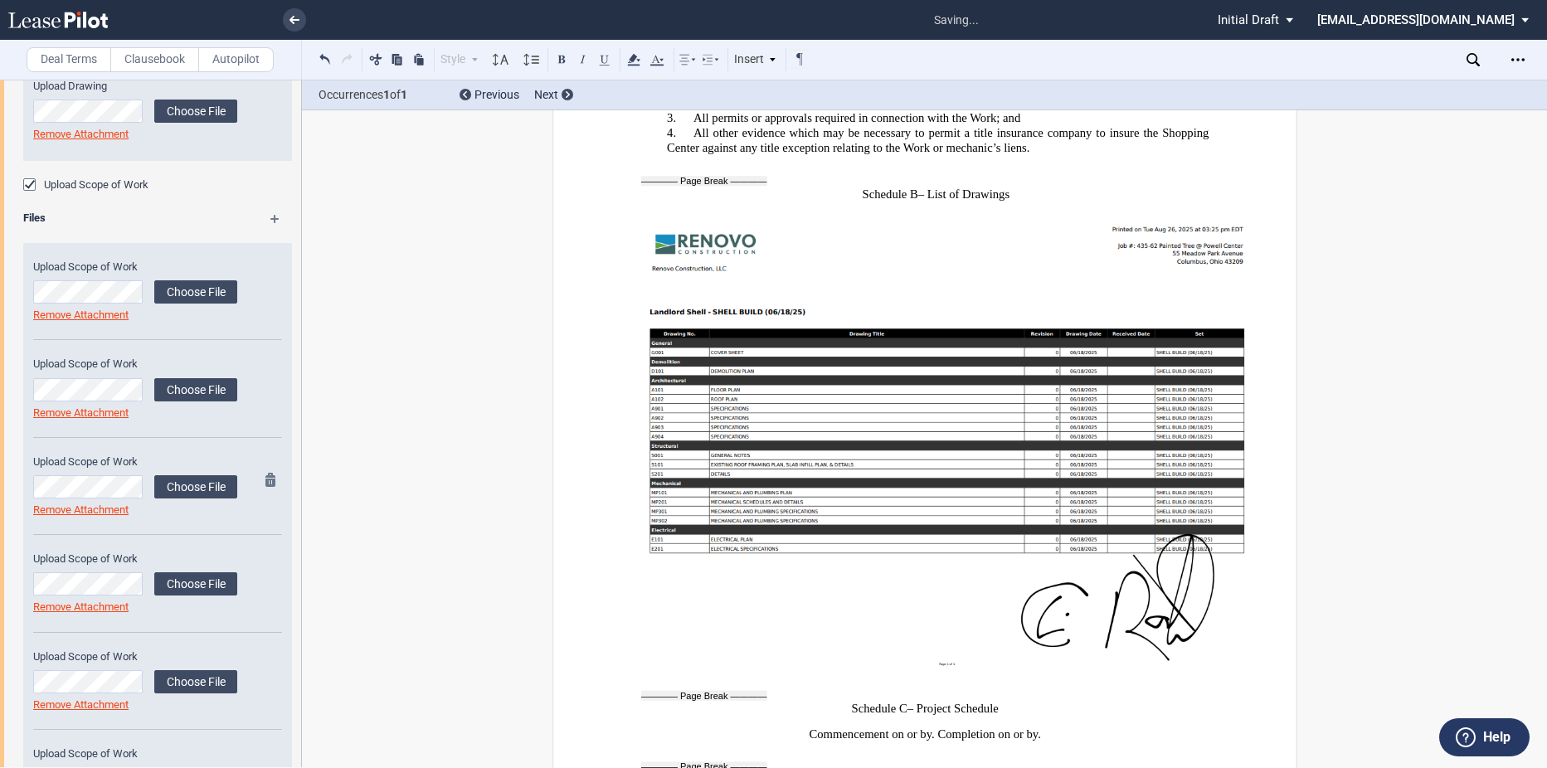
scroll to position [1319, 0]
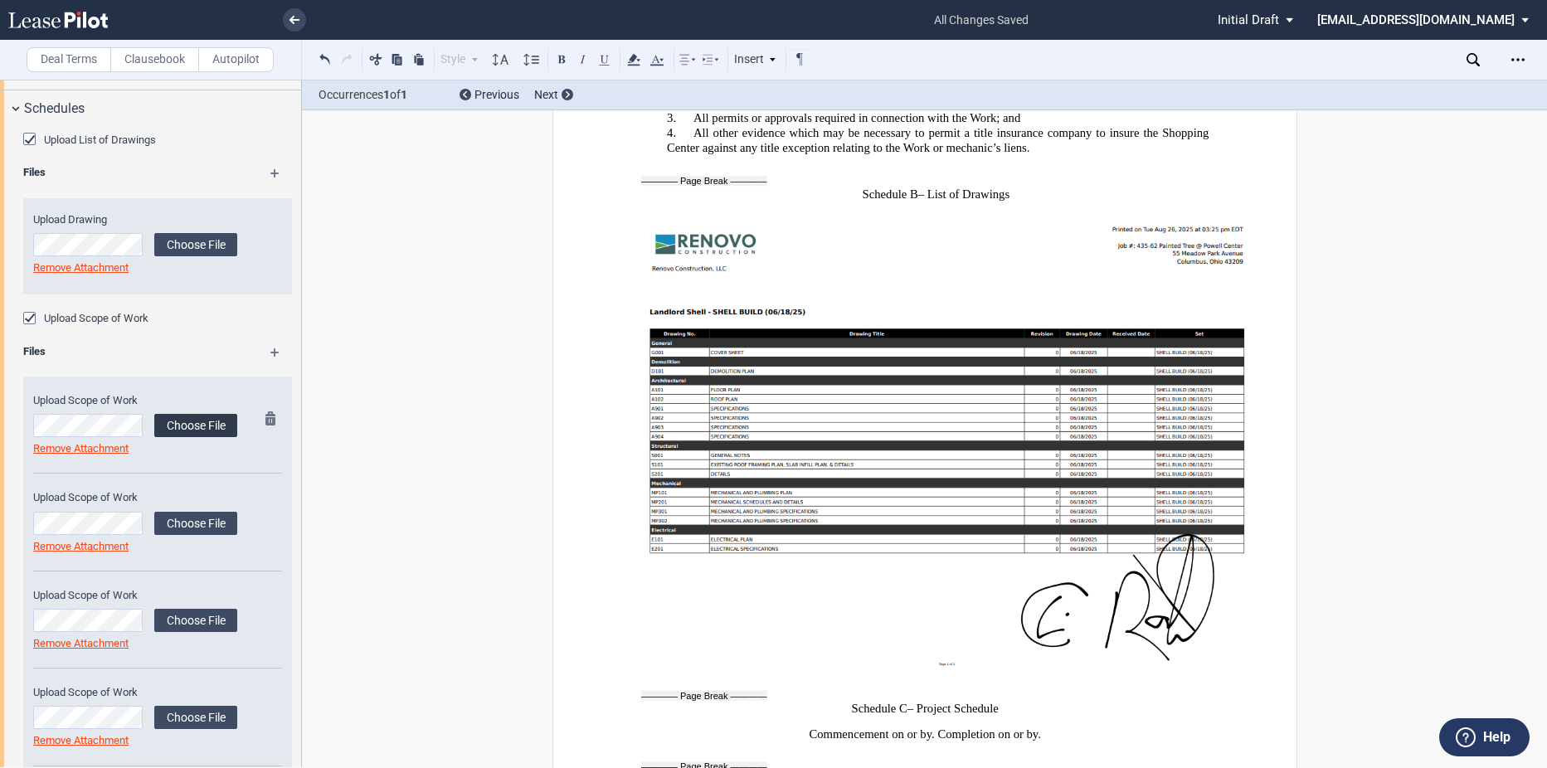
click at [167, 415] on label "Choose File" at bounding box center [195, 425] width 83 height 23
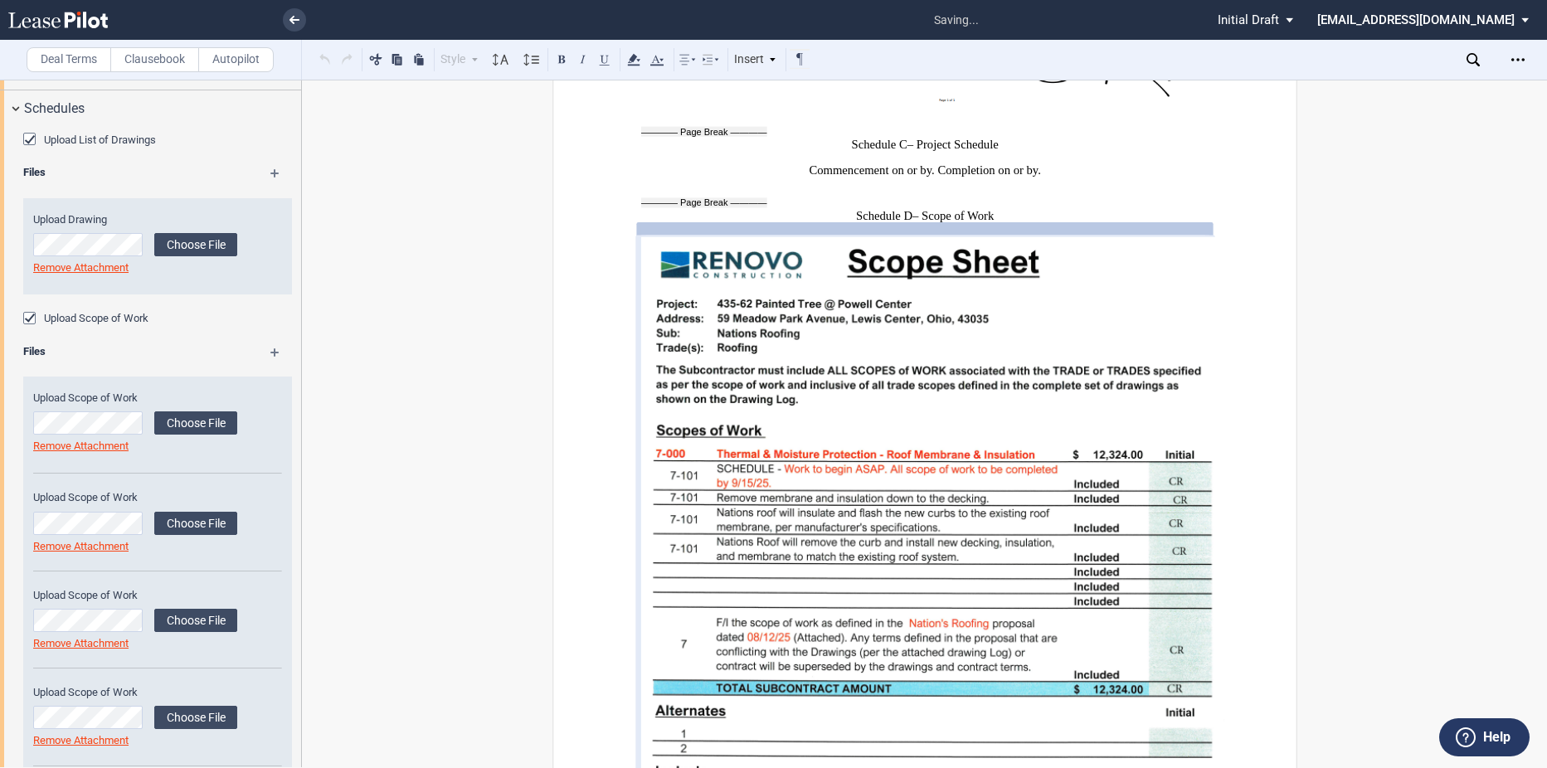
scroll to position [11899, 0]
click at [204, 516] on label "Choose File" at bounding box center [195, 523] width 83 height 23
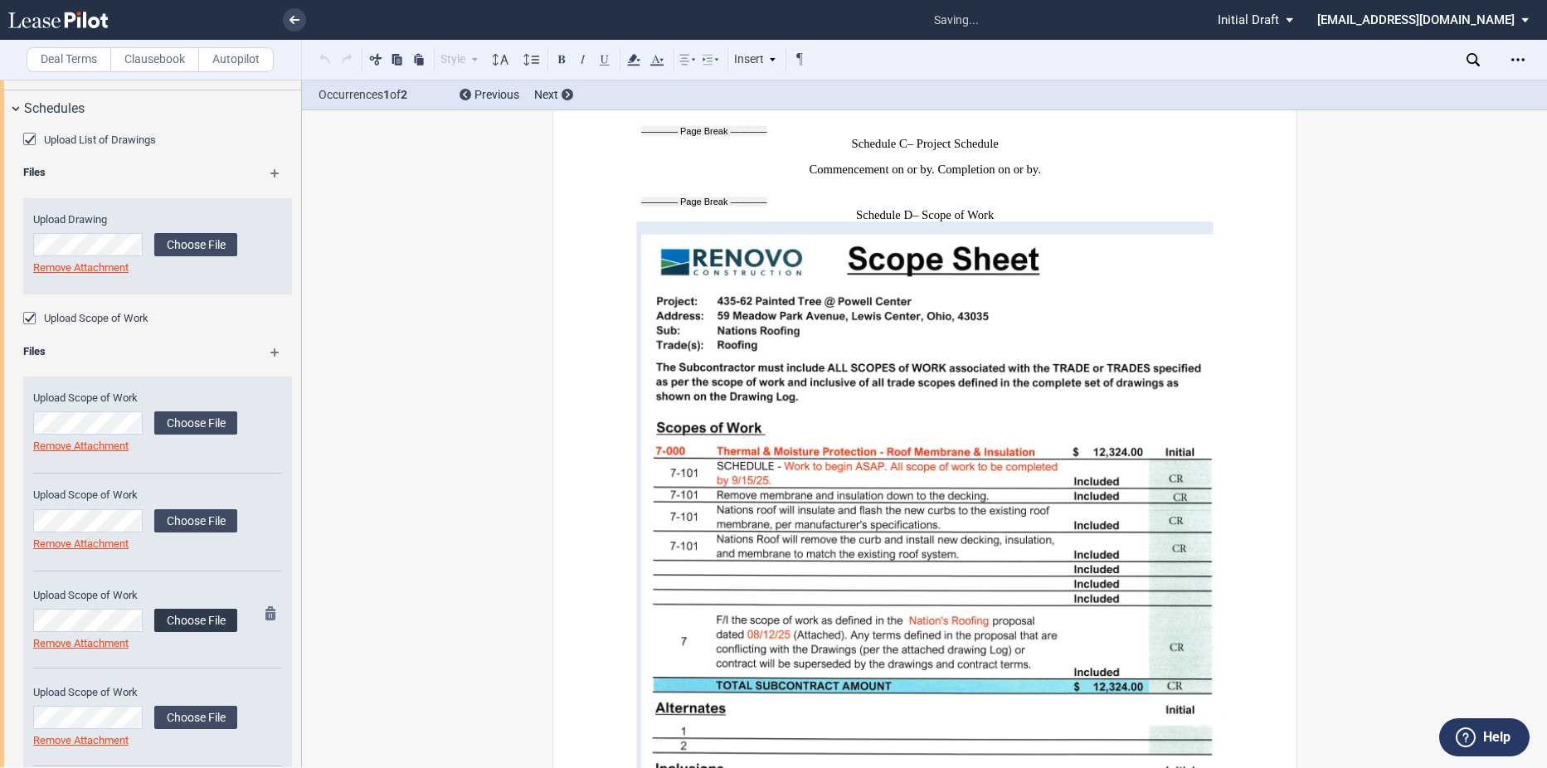
click at [203, 615] on label "Choose File" at bounding box center [195, 620] width 83 height 23
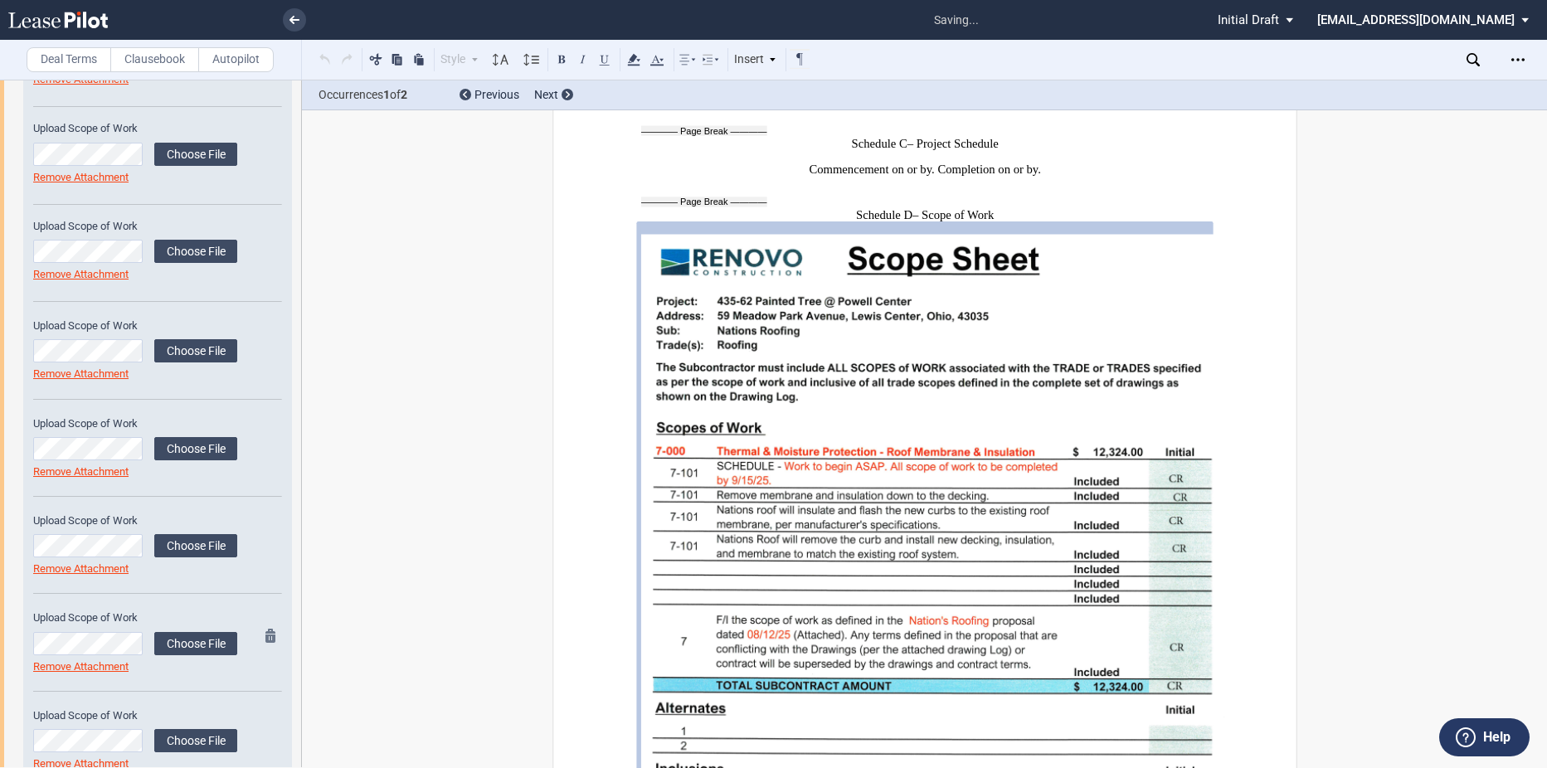
scroll to position [1734, 0]
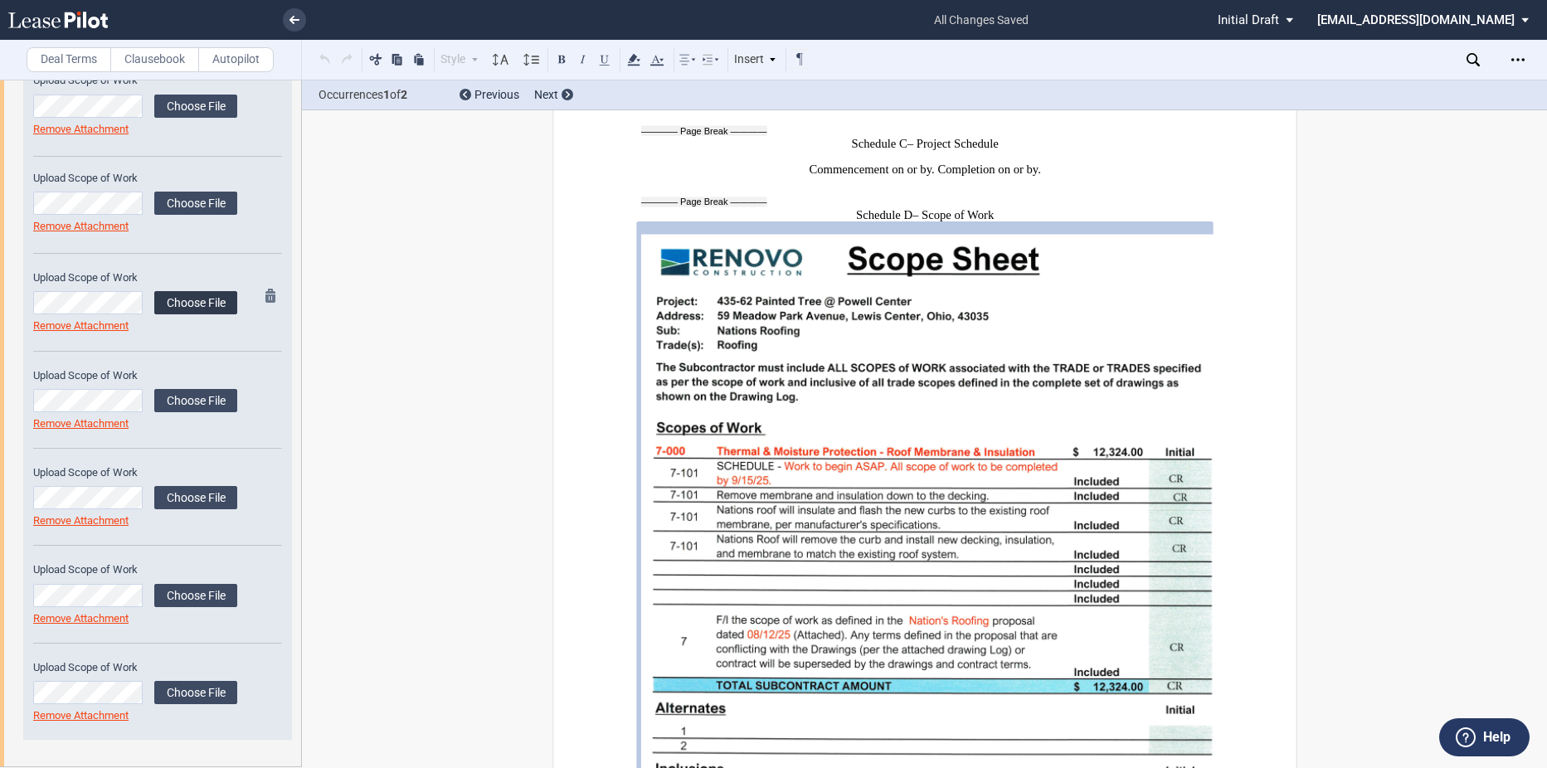
click at [176, 294] on label "Choose File" at bounding box center [195, 302] width 83 height 23
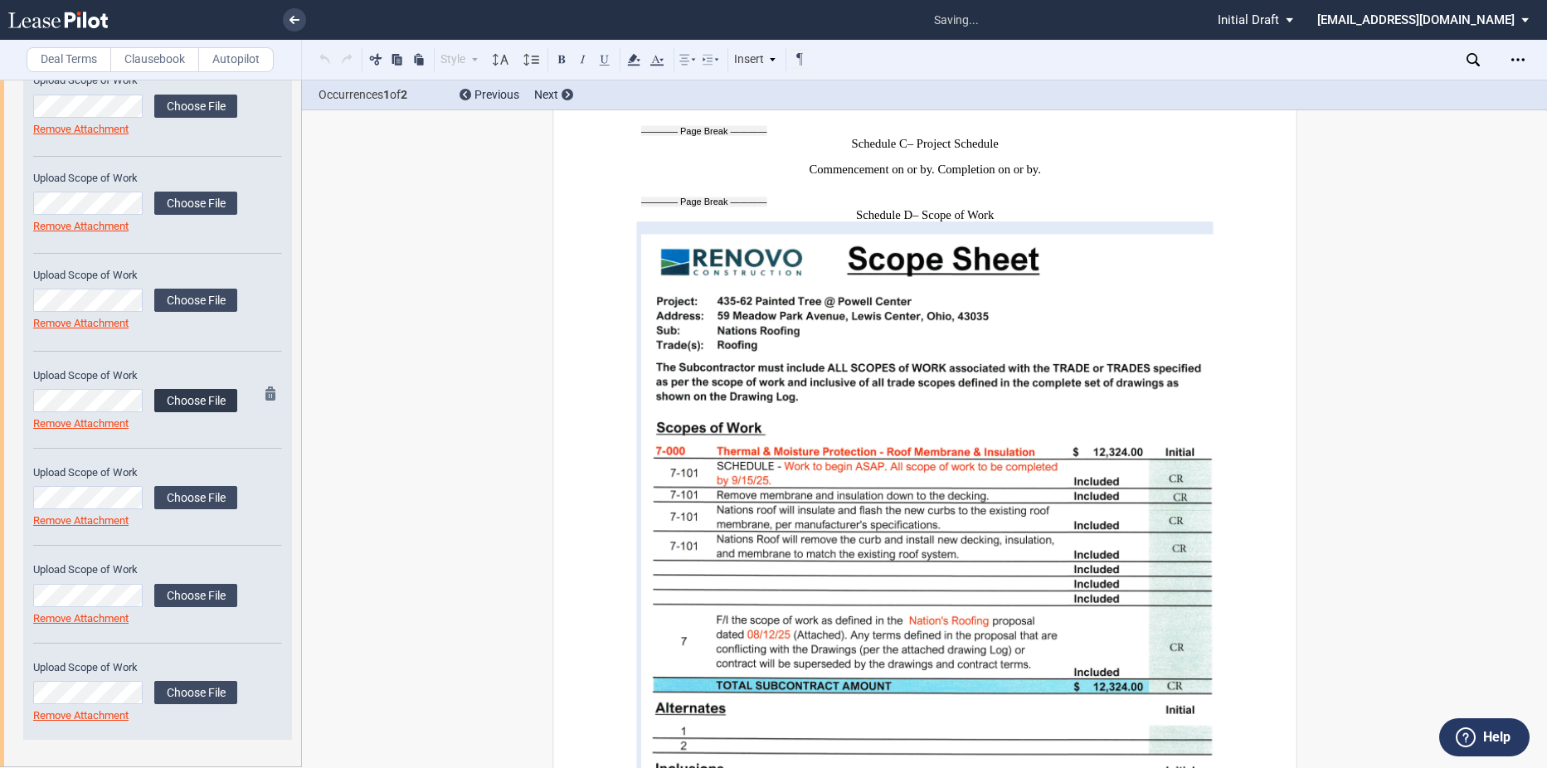
click at [189, 401] on label "Choose File" at bounding box center [195, 400] width 83 height 23
click at [230, 493] on label "Choose File" at bounding box center [195, 497] width 83 height 23
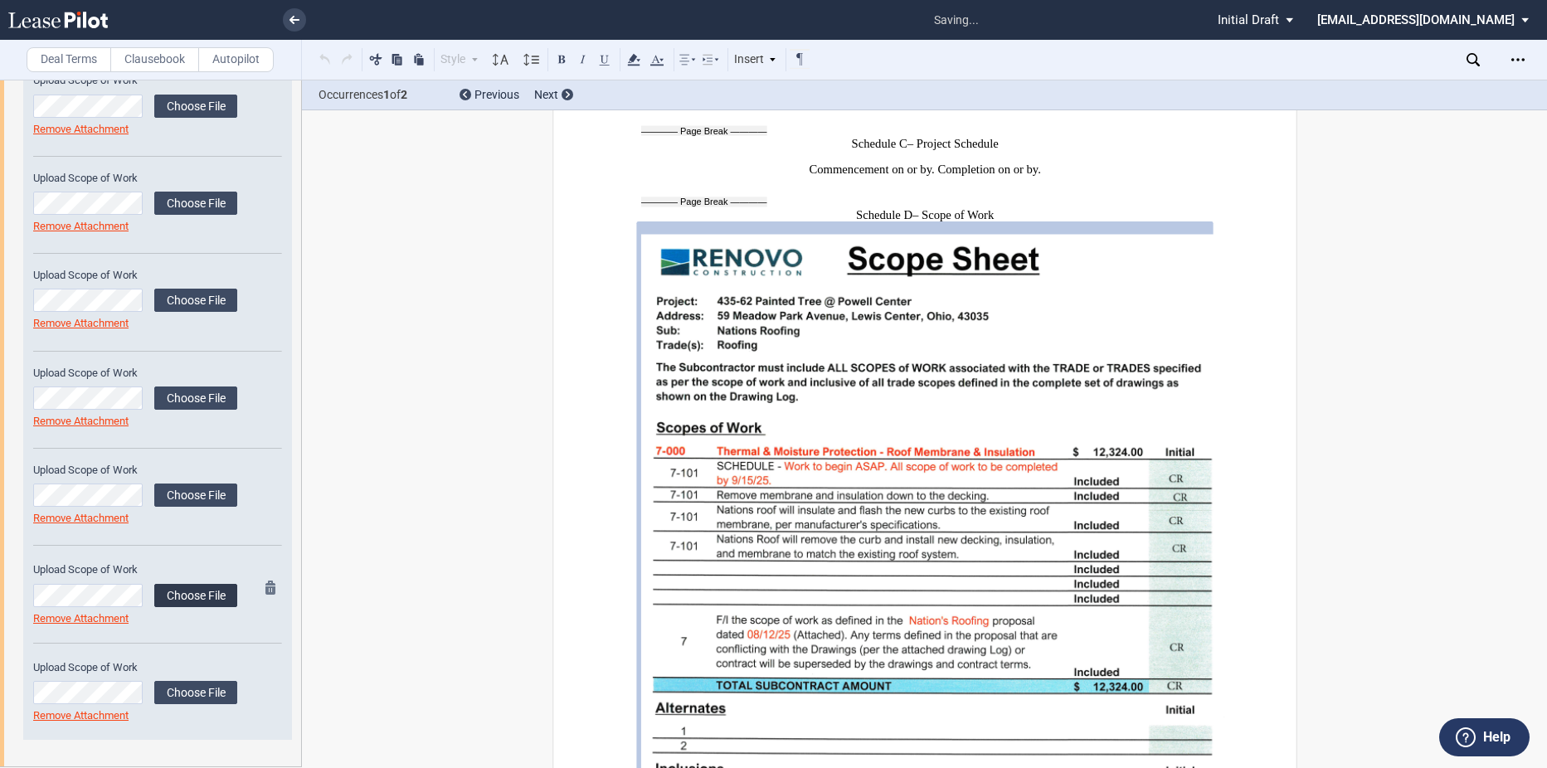
click at [199, 589] on label "Choose File" at bounding box center [195, 595] width 83 height 23
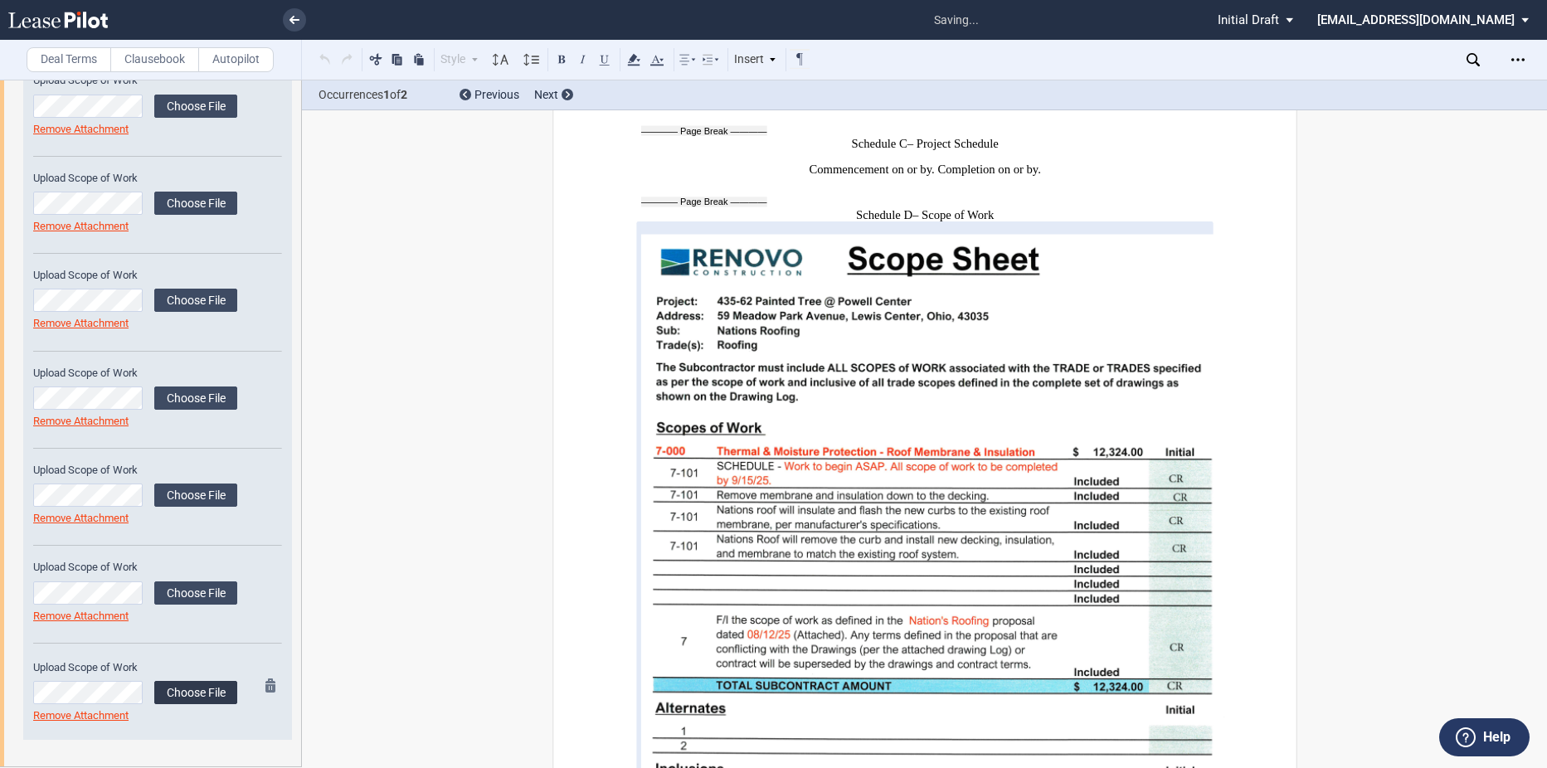
click at [189, 688] on label "Choose File" at bounding box center [195, 692] width 83 height 23
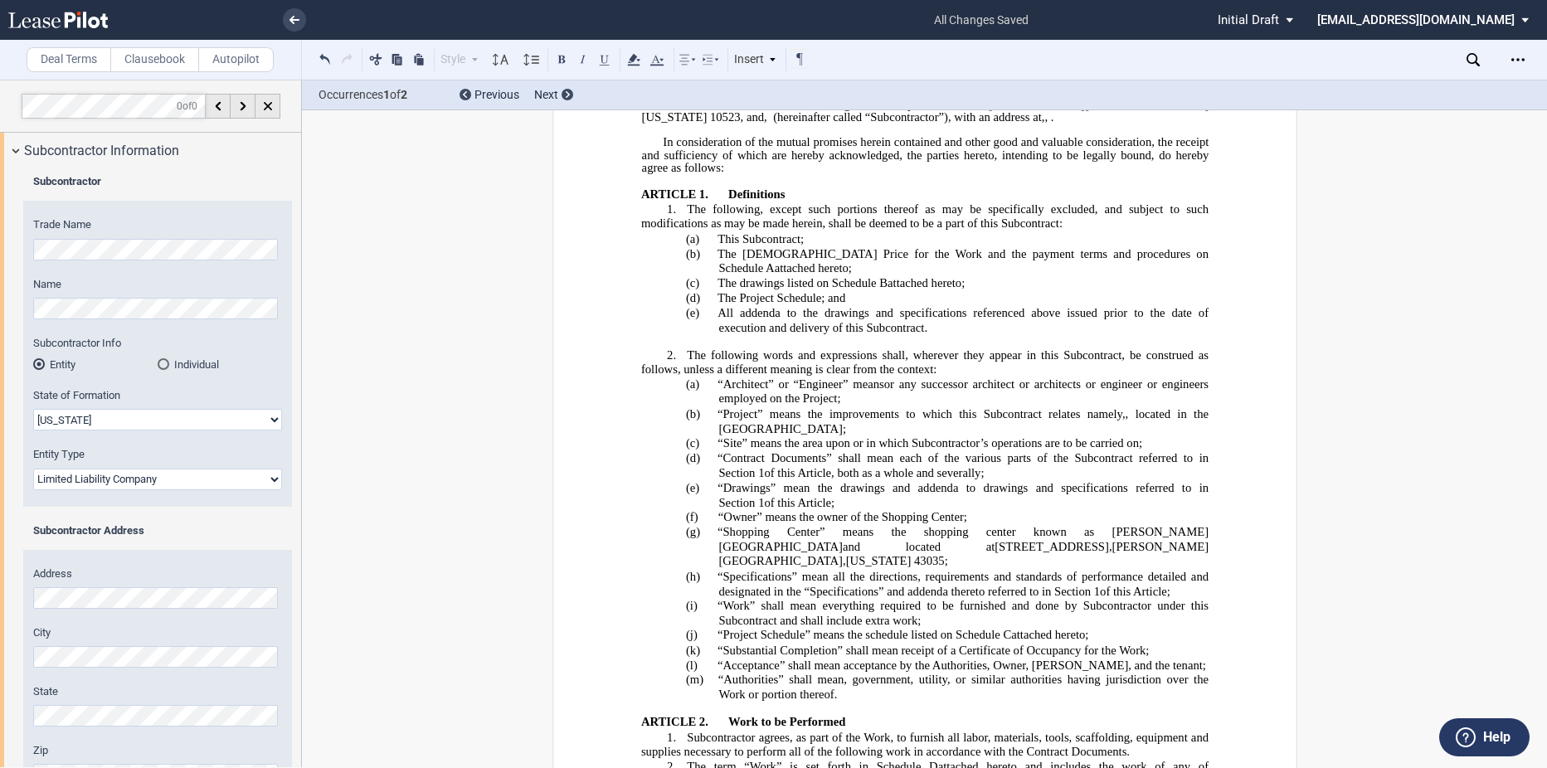
scroll to position [0, 0]
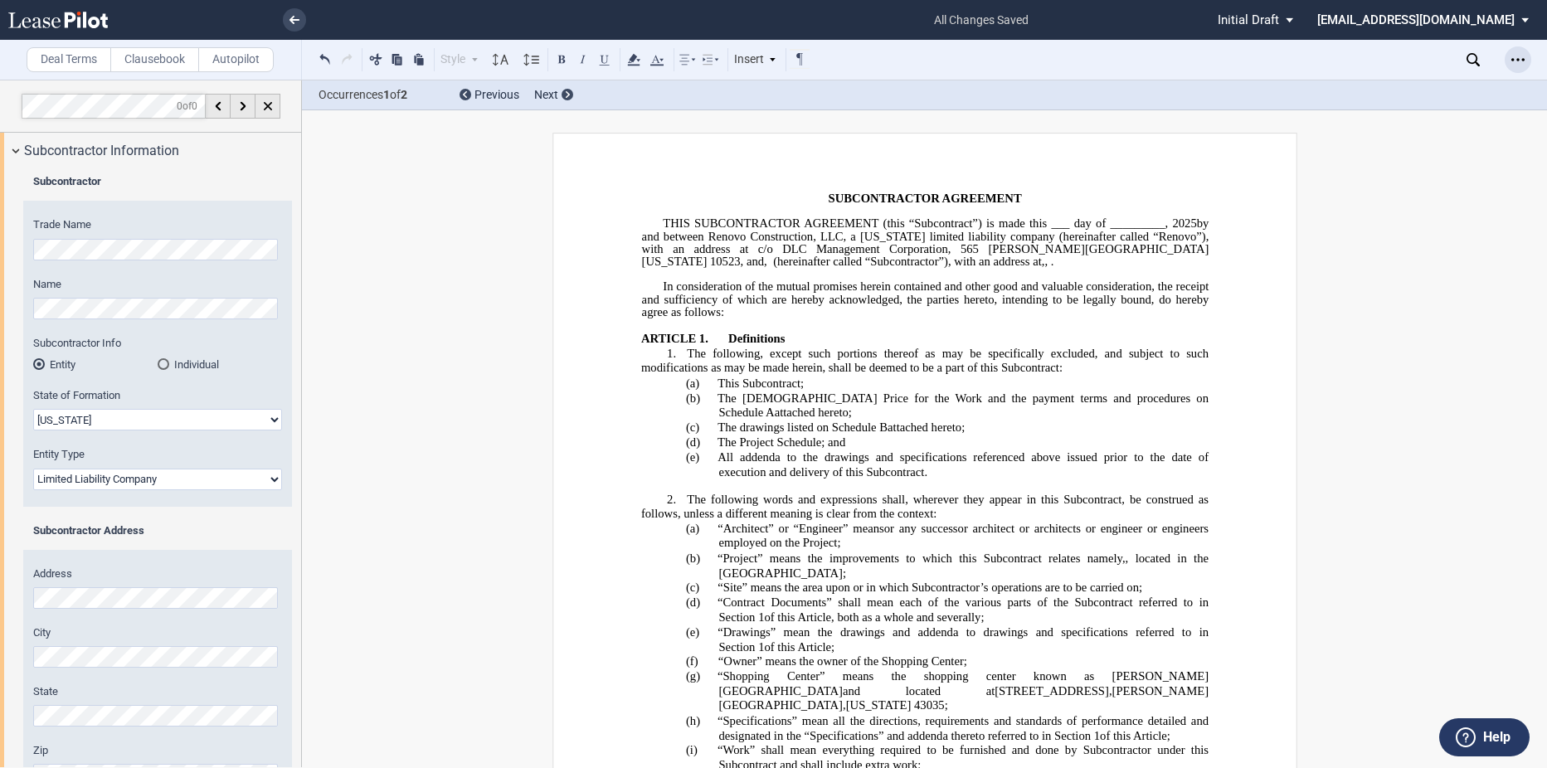
click at [1520, 58] on icon "Open Lease options menu" at bounding box center [1517, 59] width 13 height 13
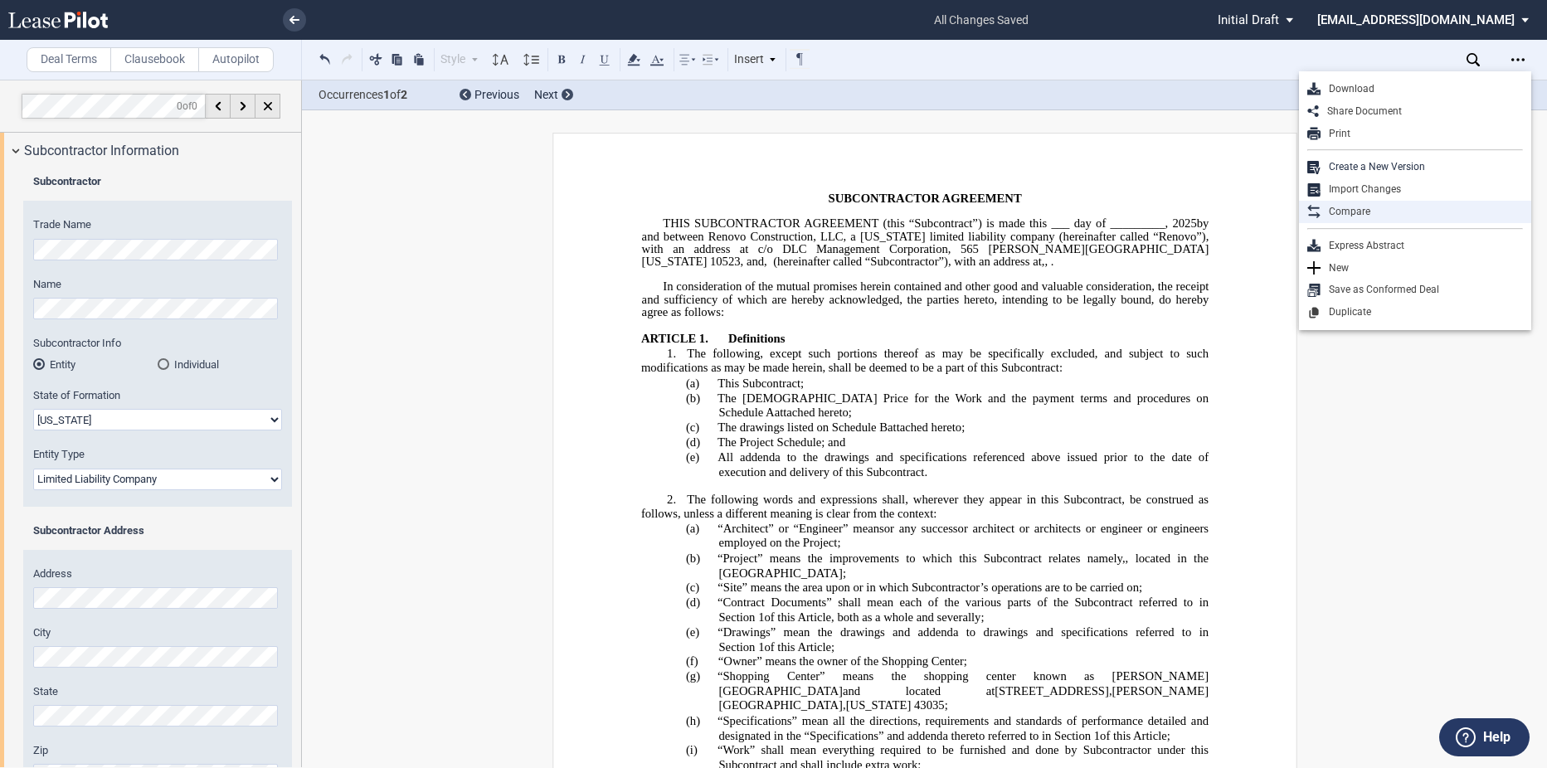
click at [1392, 205] on div "Compare" at bounding box center [1421, 212] width 202 height 14
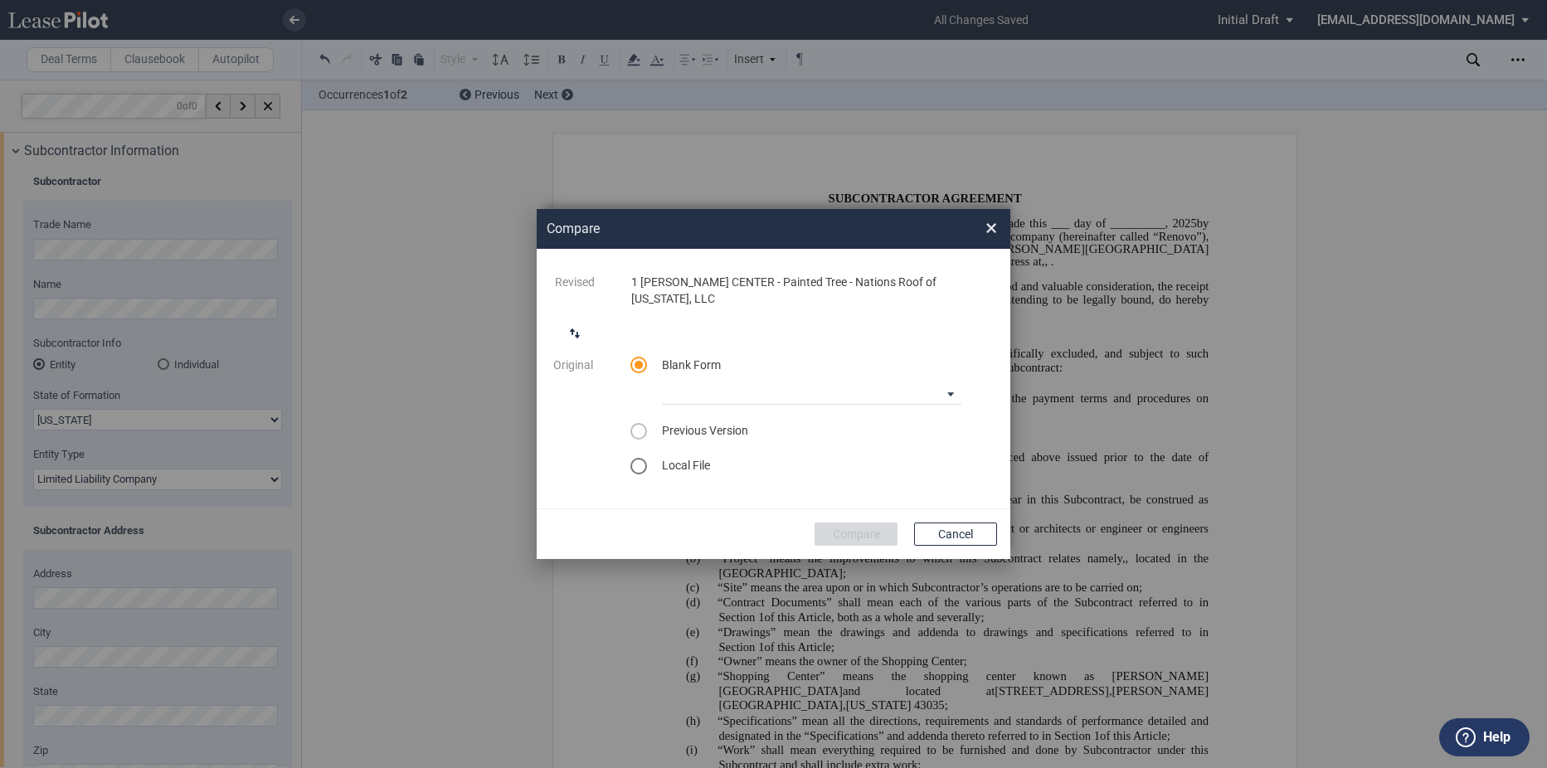
click at [897, 366] on div "Blank Form 90-10 Payment Blank Form (Construction Contract) [PHONE_NUMBER] Paym…" at bounding box center [811, 381] width 319 height 48
click at [897, 380] on md-select "90-10 Payment Blank Form (Construction Contract) [PHONE_NUMBER] Payment Blank F…" at bounding box center [811, 392] width 299 height 25
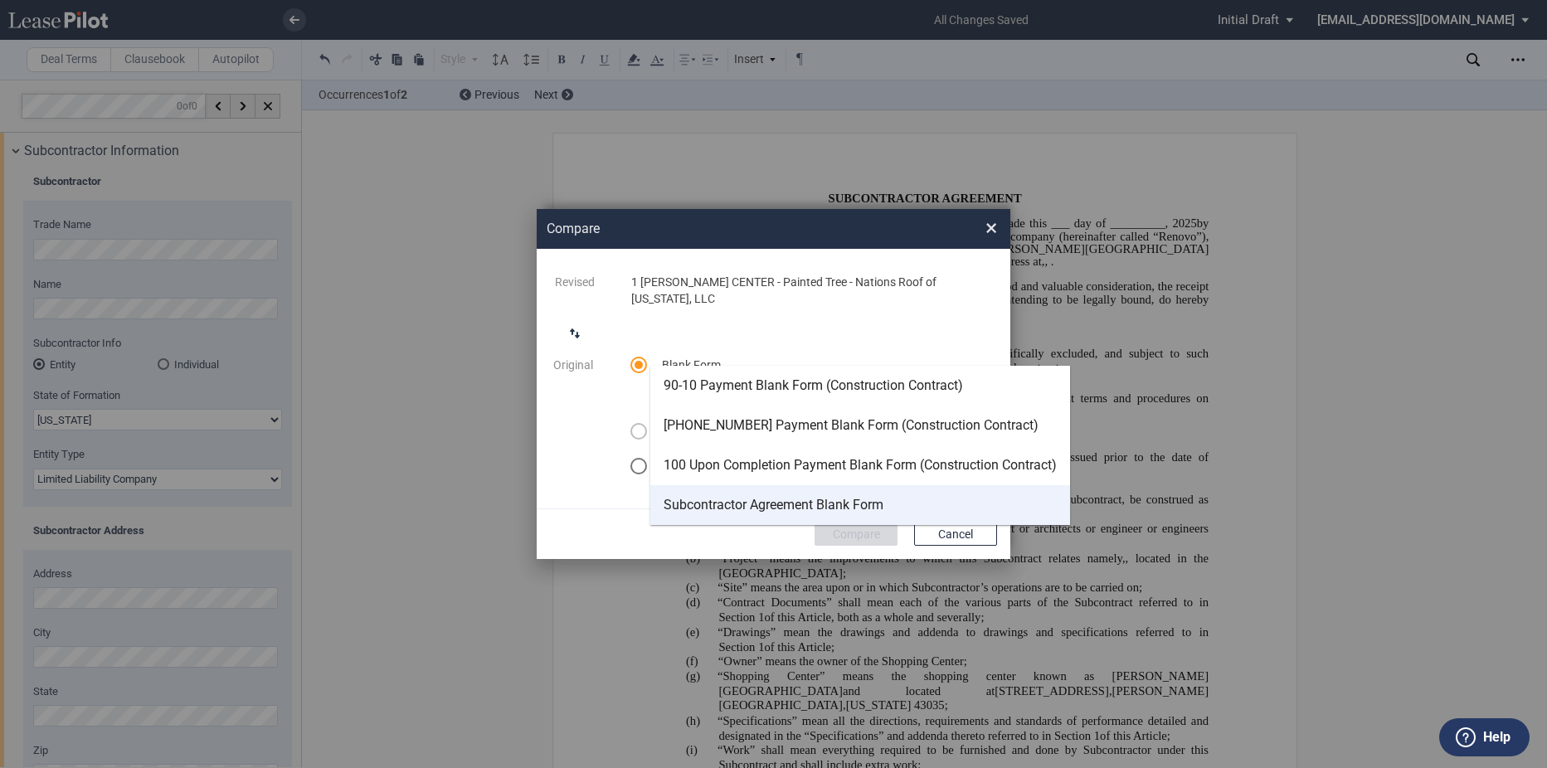
click at [850, 508] on div "Subcontractor Agreement Blank Form" at bounding box center [773, 505] width 220 height 18
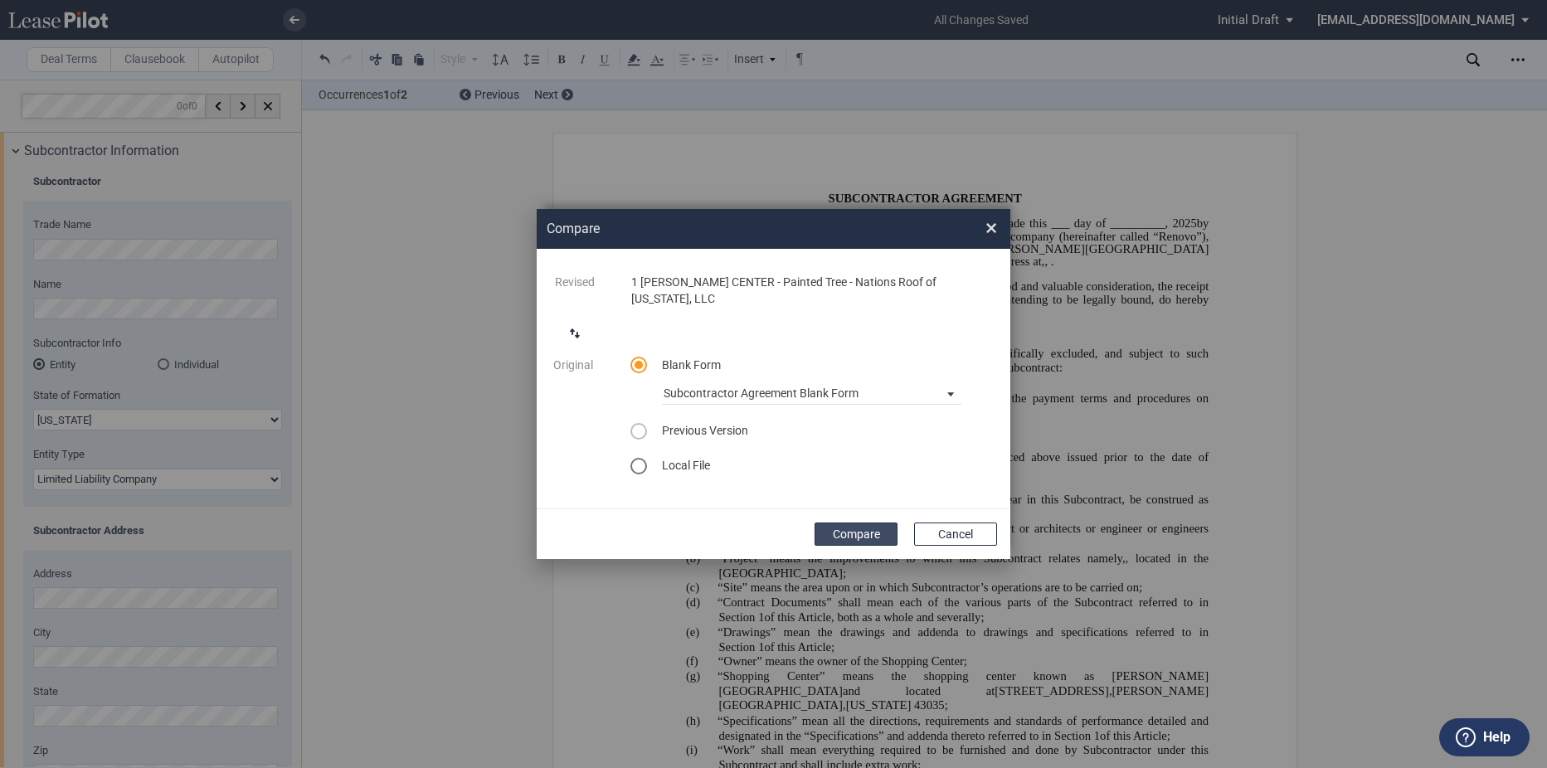
click at [871, 522] on button "Compare" at bounding box center [855, 533] width 83 height 23
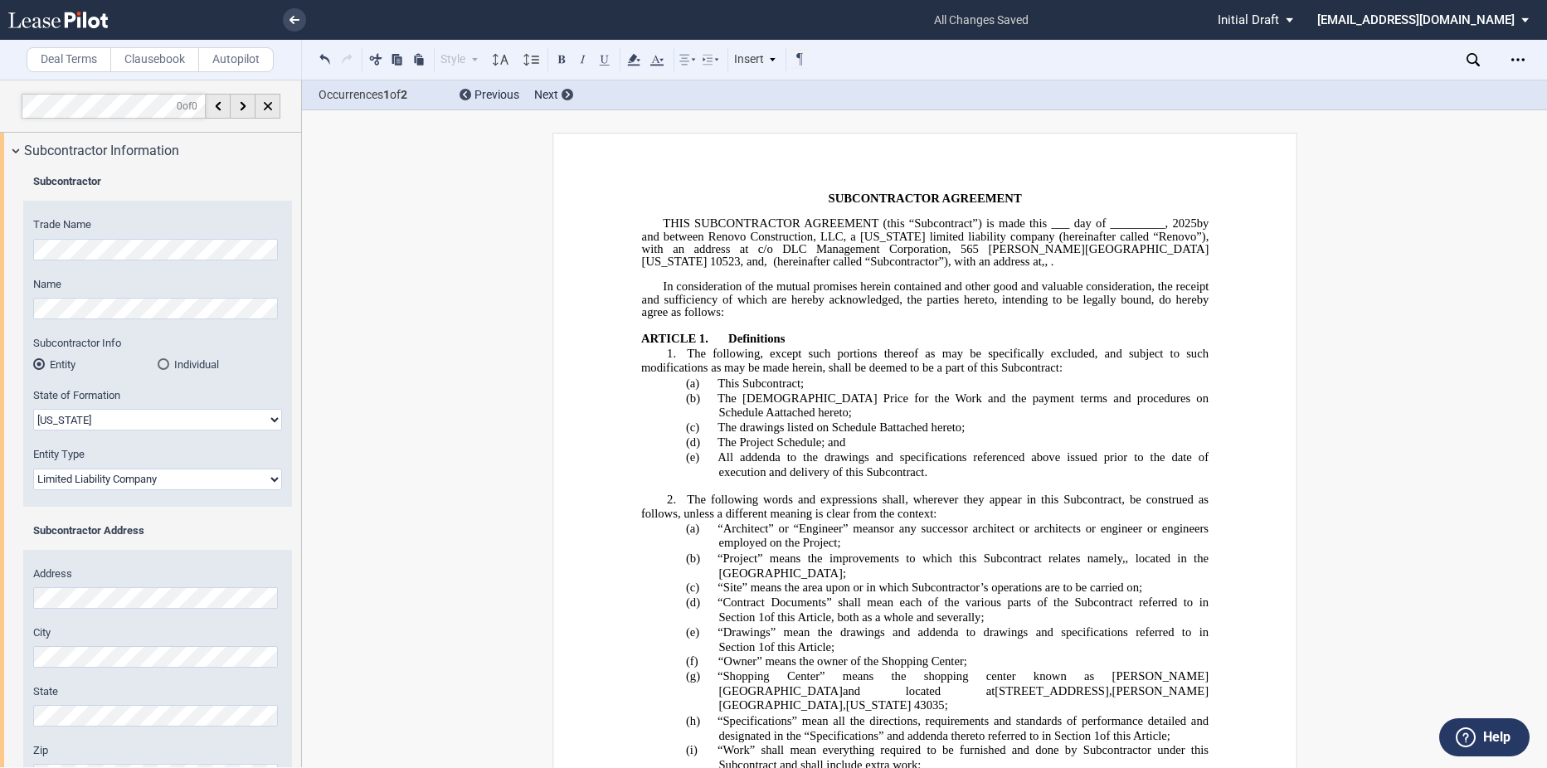
click at [995, 309] on span "In consideration of the mutual promises herein contained and other good and val…" at bounding box center [926, 299] width 570 height 39
click at [1520, 53] on icon "Open Lease options menu" at bounding box center [1517, 59] width 13 height 13
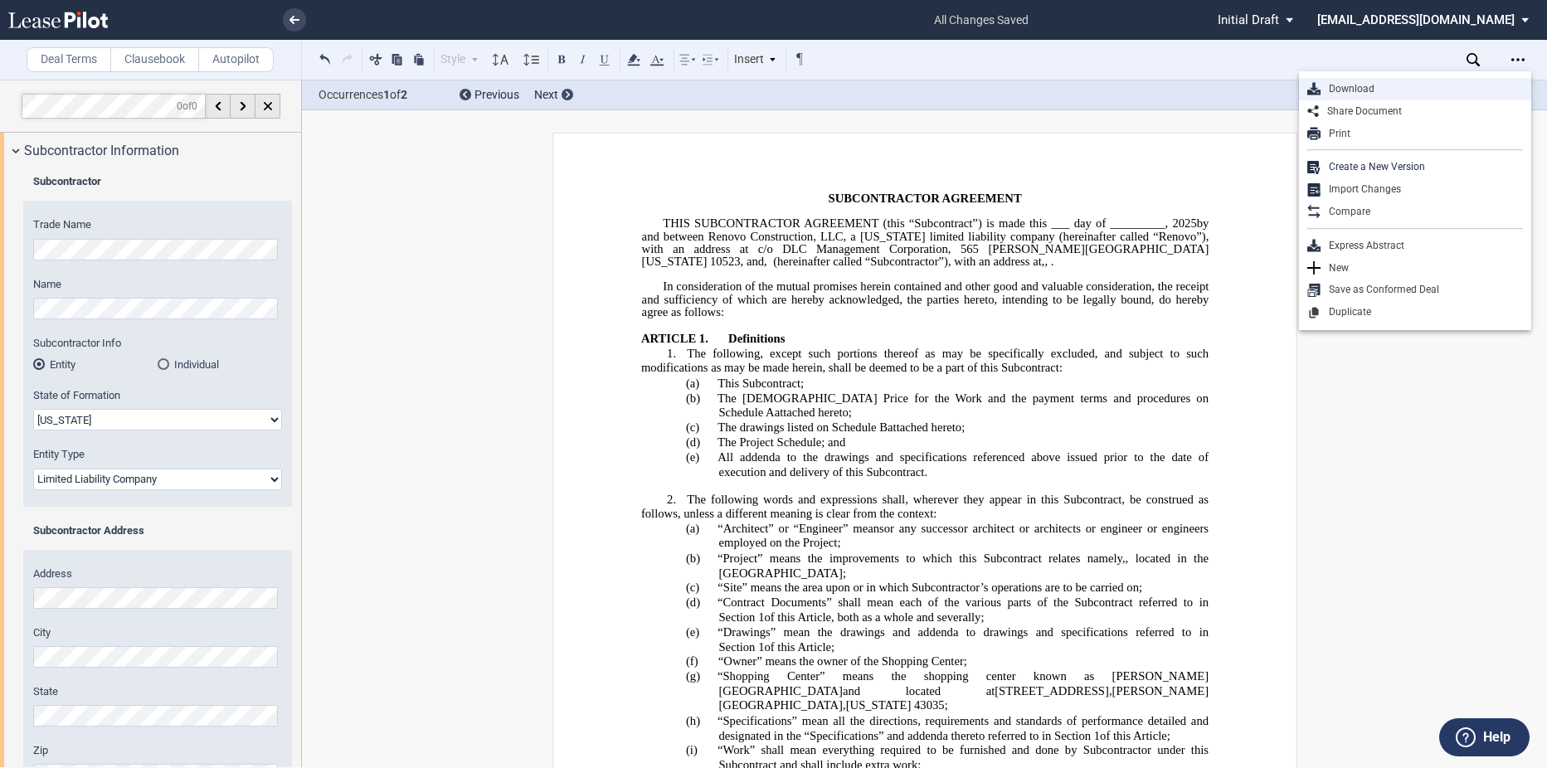
click at [1368, 92] on div "Download" at bounding box center [1421, 89] width 202 height 14
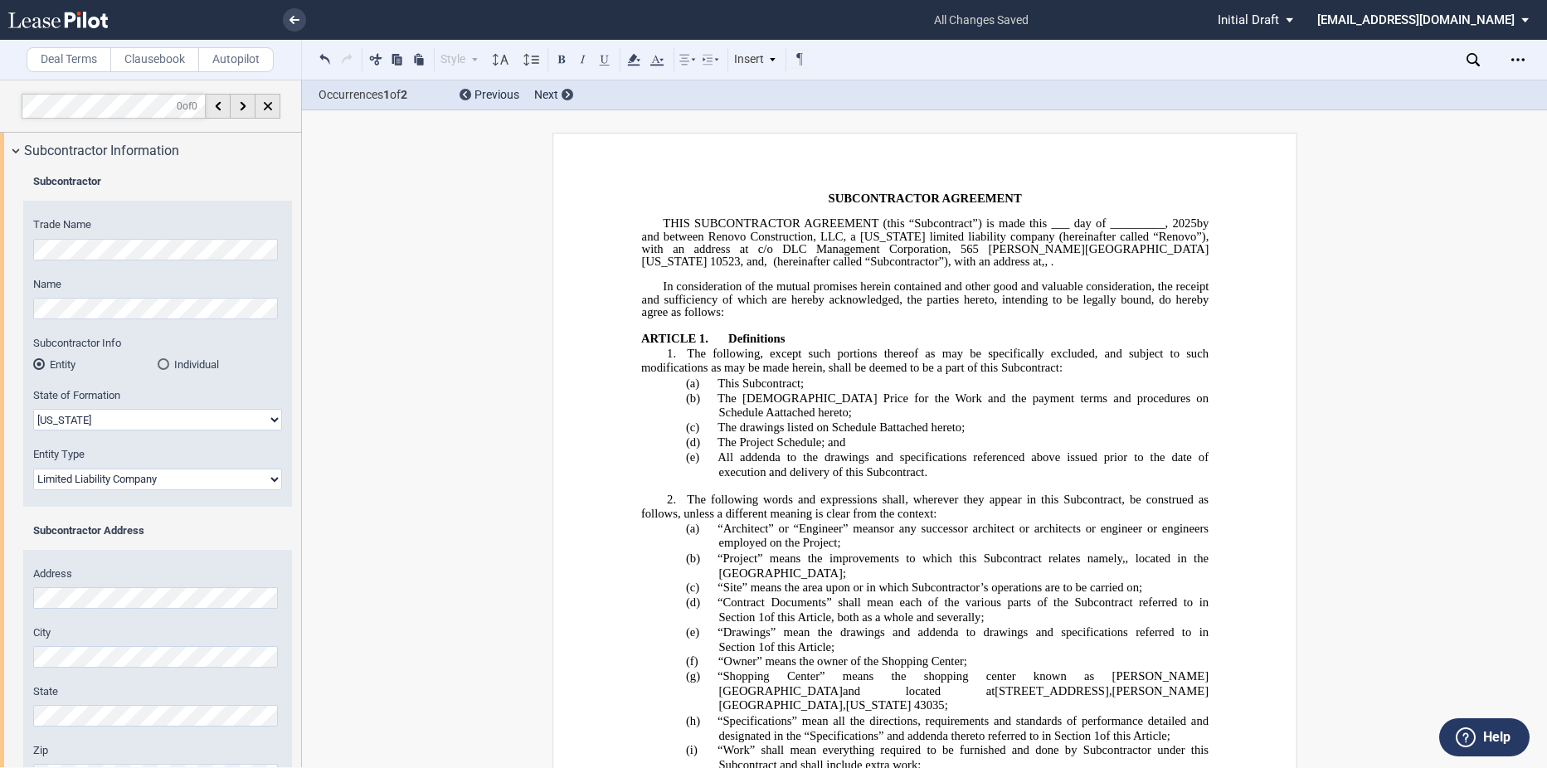
drag, startPoint x: 351, startPoint y: 385, endPoint x: 352, endPoint y: 377, distance: 8.5
